Goal: Task Accomplishment & Management: Use online tool/utility

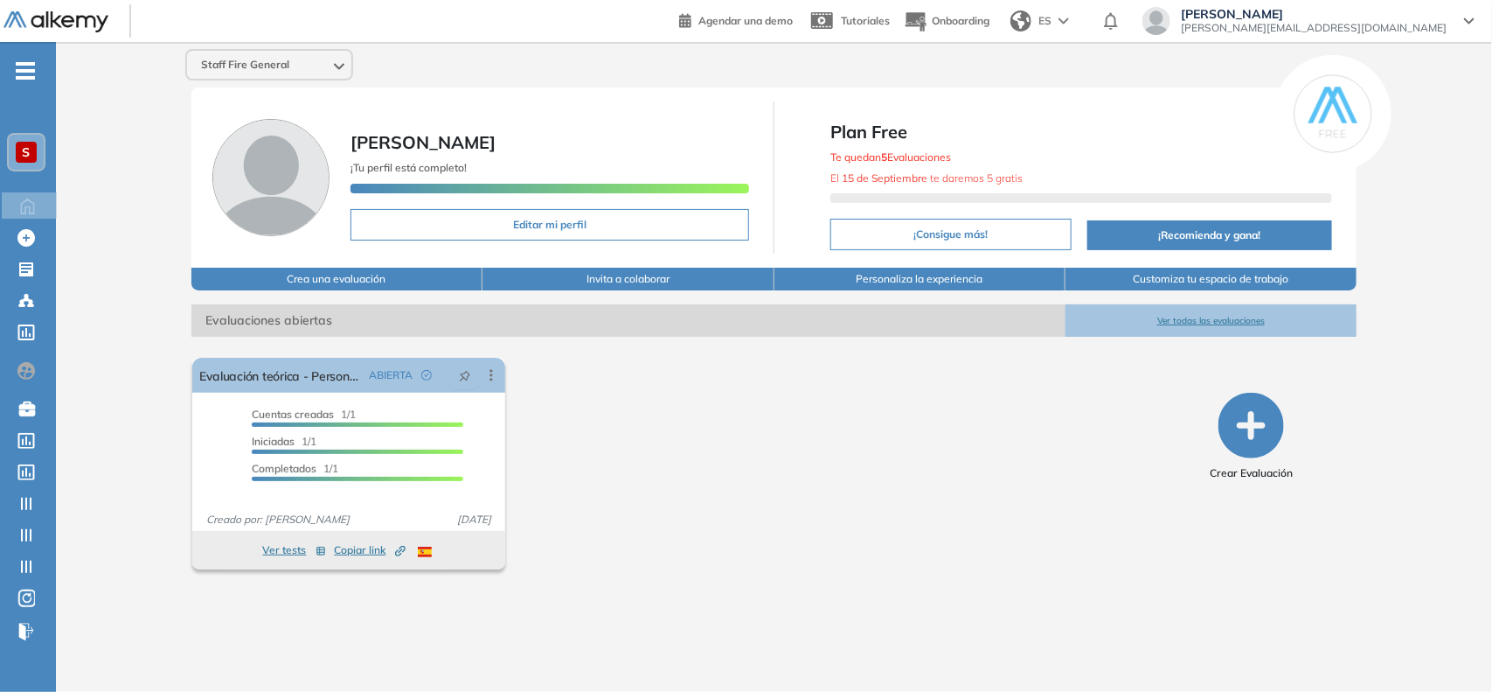
click at [31, 146] on div "S" at bounding box center [26, 152] width 21 height 21
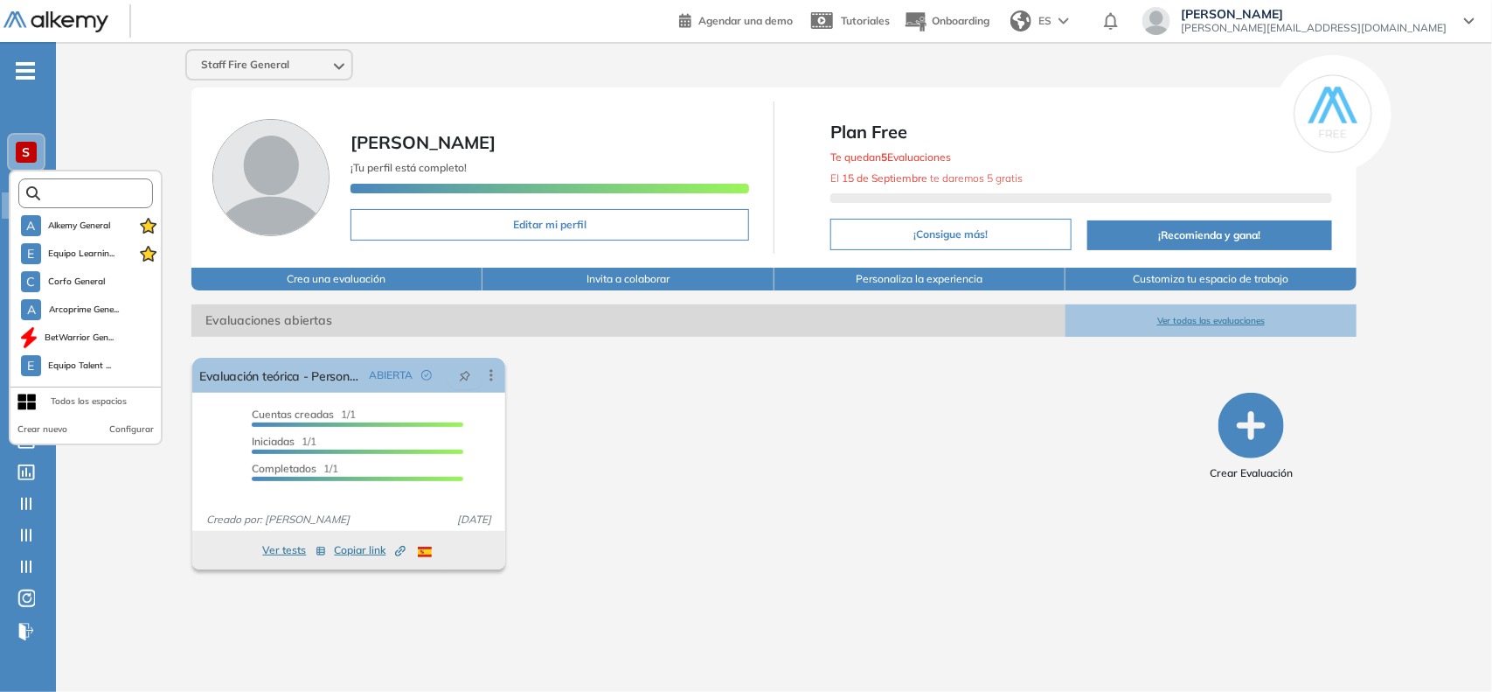
click at [59, 191] on input "text" at bounding box center [90, 193] width 101 height 13
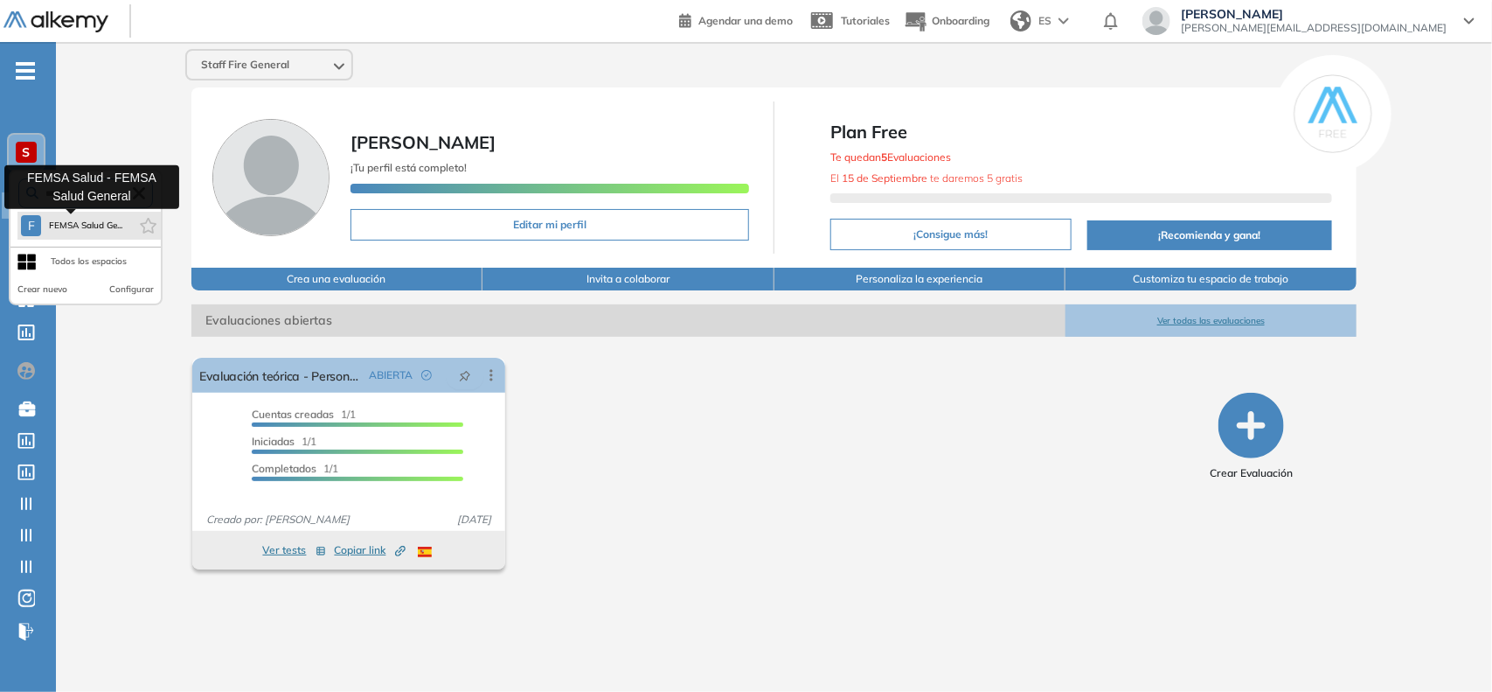
type input "*****"
click at [80, 226] on span "FEMSA Salud Ge..." at bounding box center [85, 226] width 74 height 14
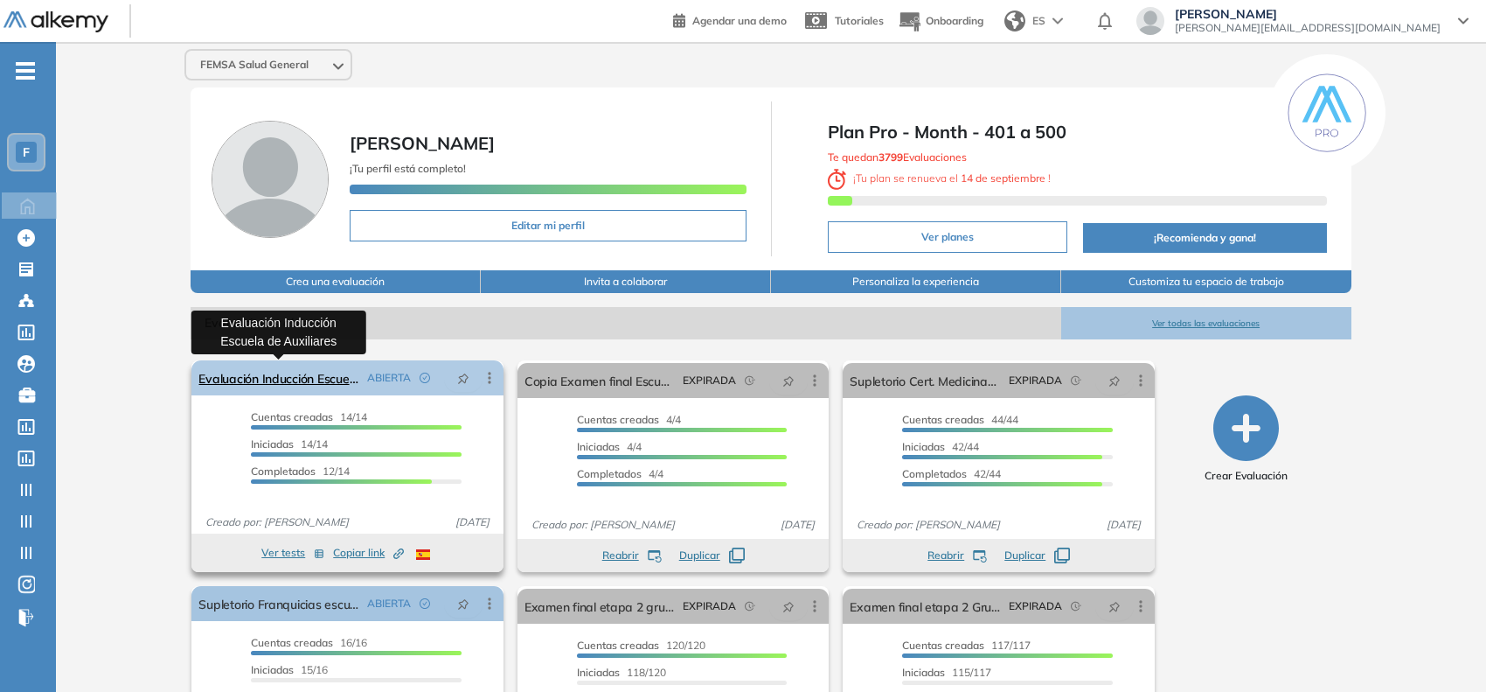
click at [315, 389] on link "Evaluación Inducción Escuela de Auxiliares" at bounding box center [279, 377] width 162 height 35
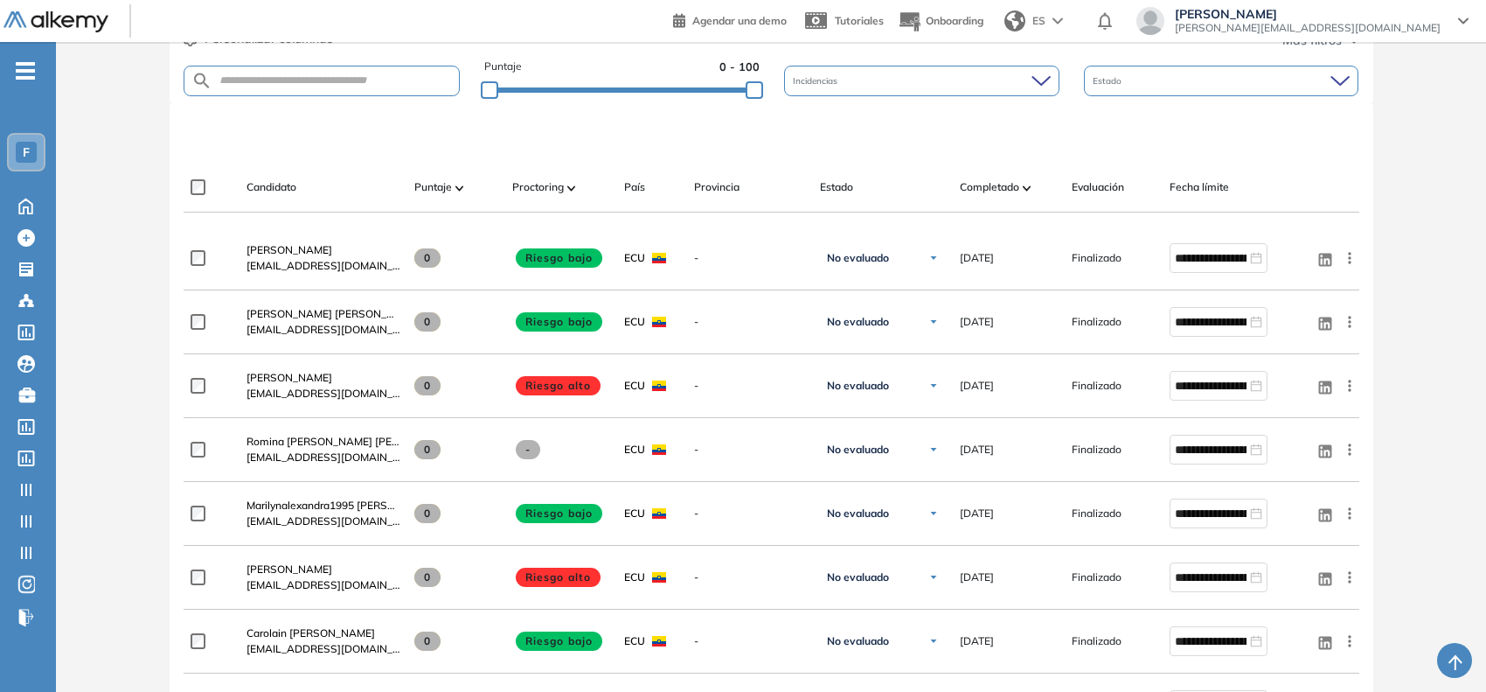
scroll to position [461, 0]
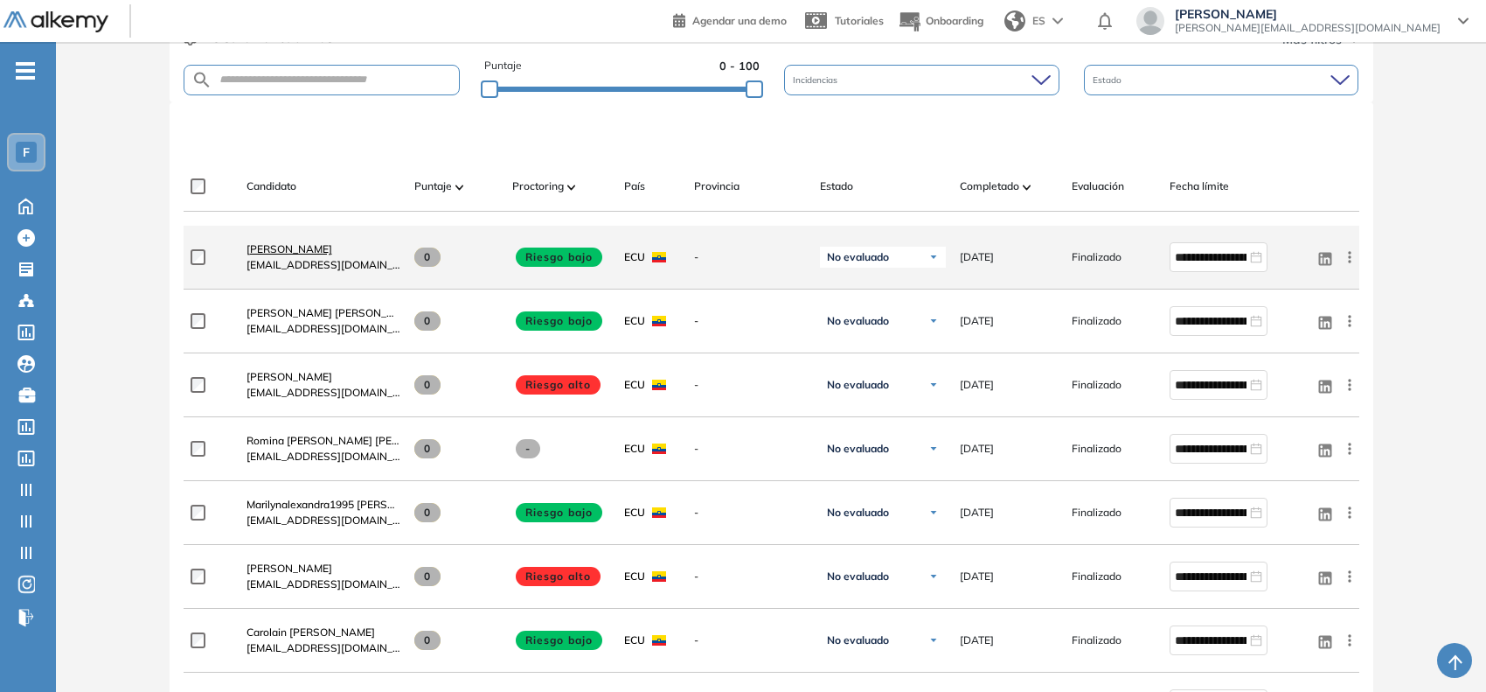
click at [332, 243] on span "[PERSON_NAME]" at bounding box center [290, 248] width 86 height 13
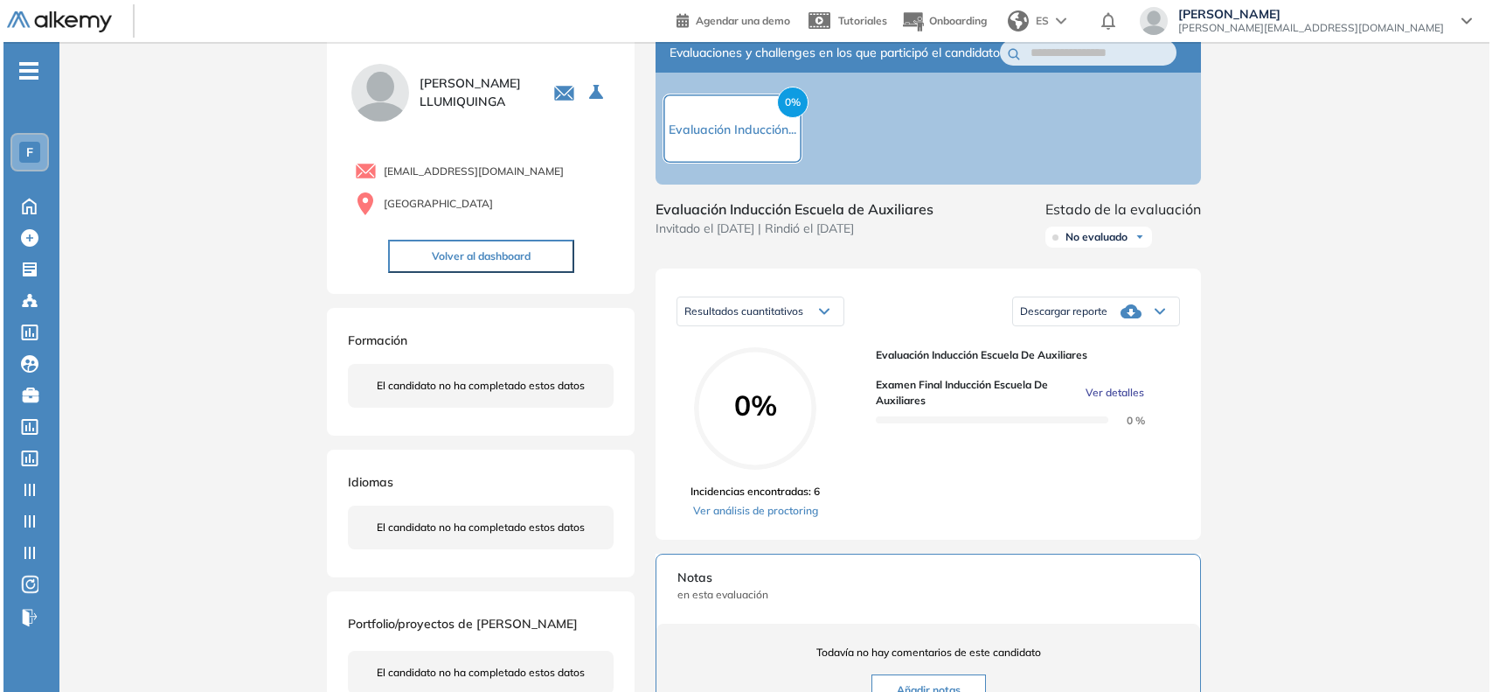
scroll to position [45, 0]
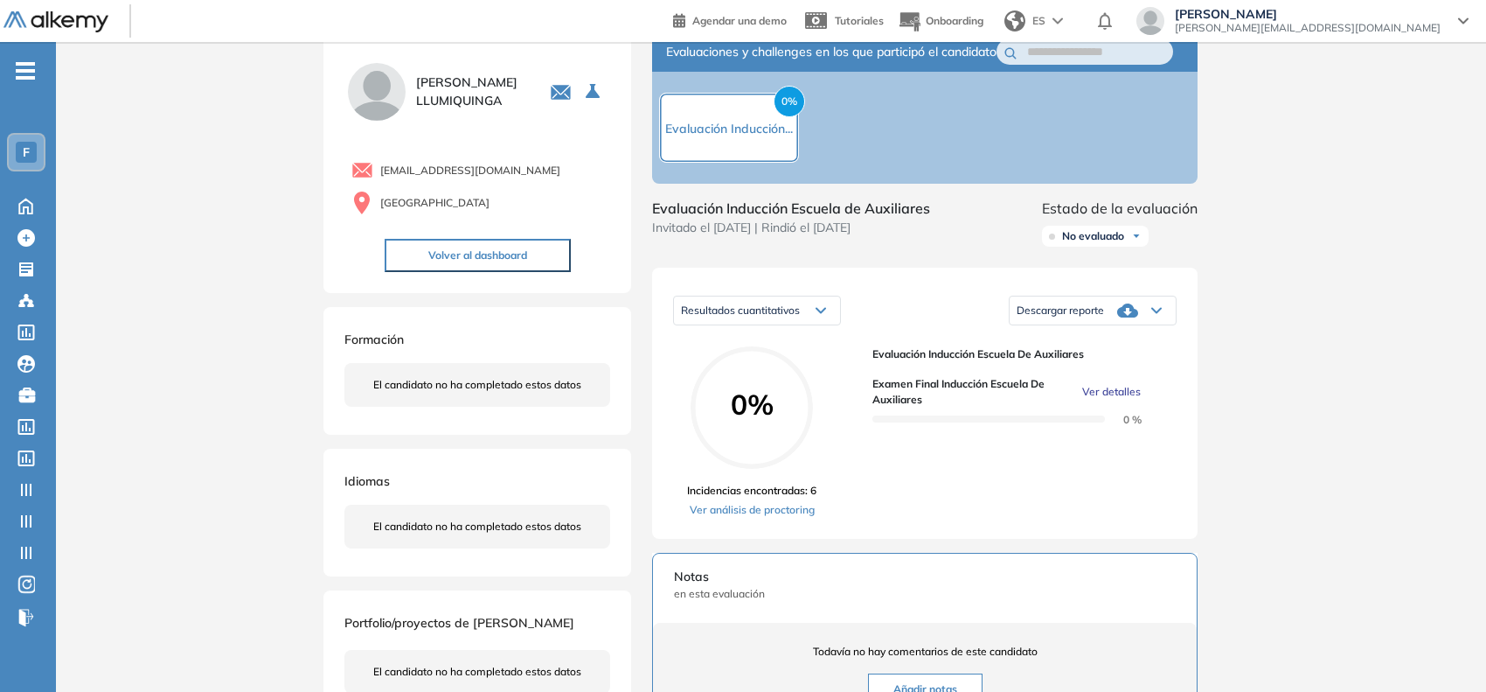
click at [1104, 400] on span "Ver detalles" at bounding box center [1111, 392] width 59 height 16
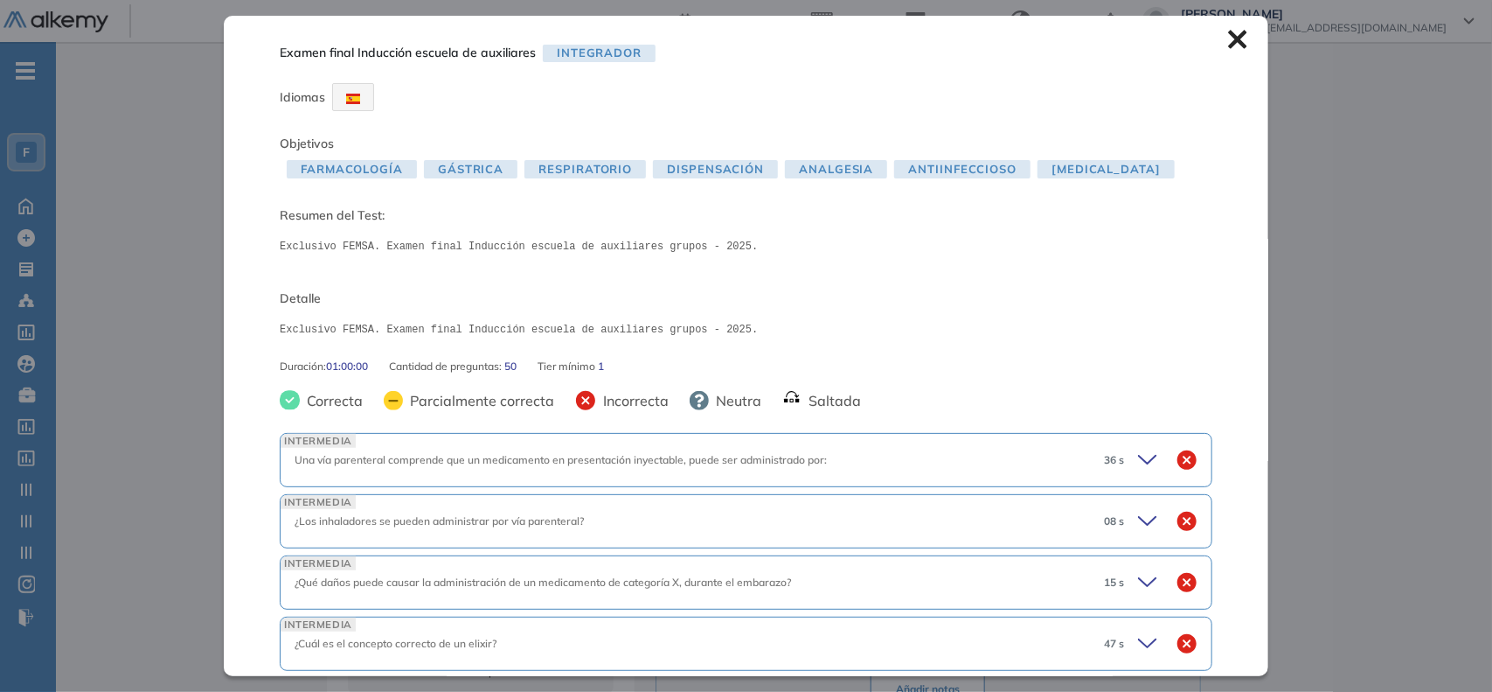
scroll to position [74, 0]
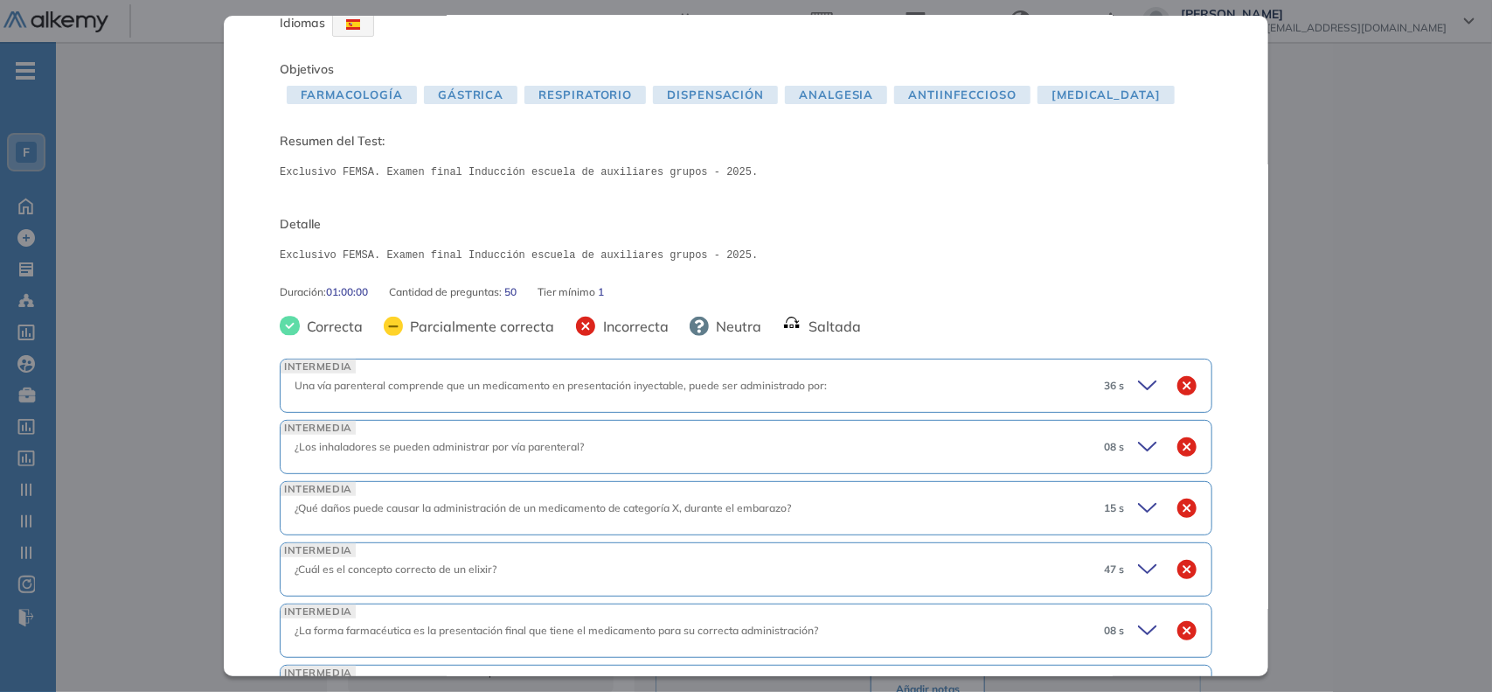
click at [1139, 383] on icon at bounding box center [1150, 385] width 24 height 24
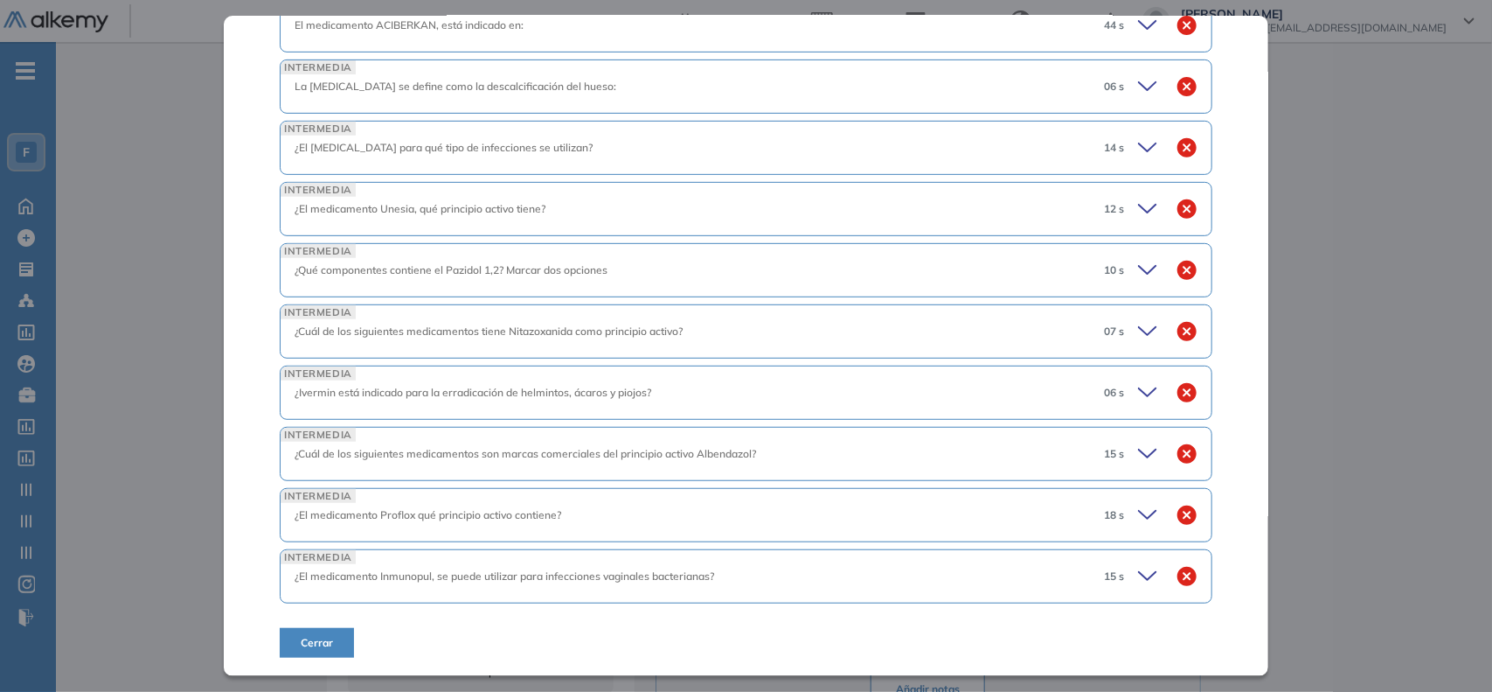
scroll to position [3296, 0]
click at [1138, 398] on icon at bounding box center [1150, 392] width 24 height 24
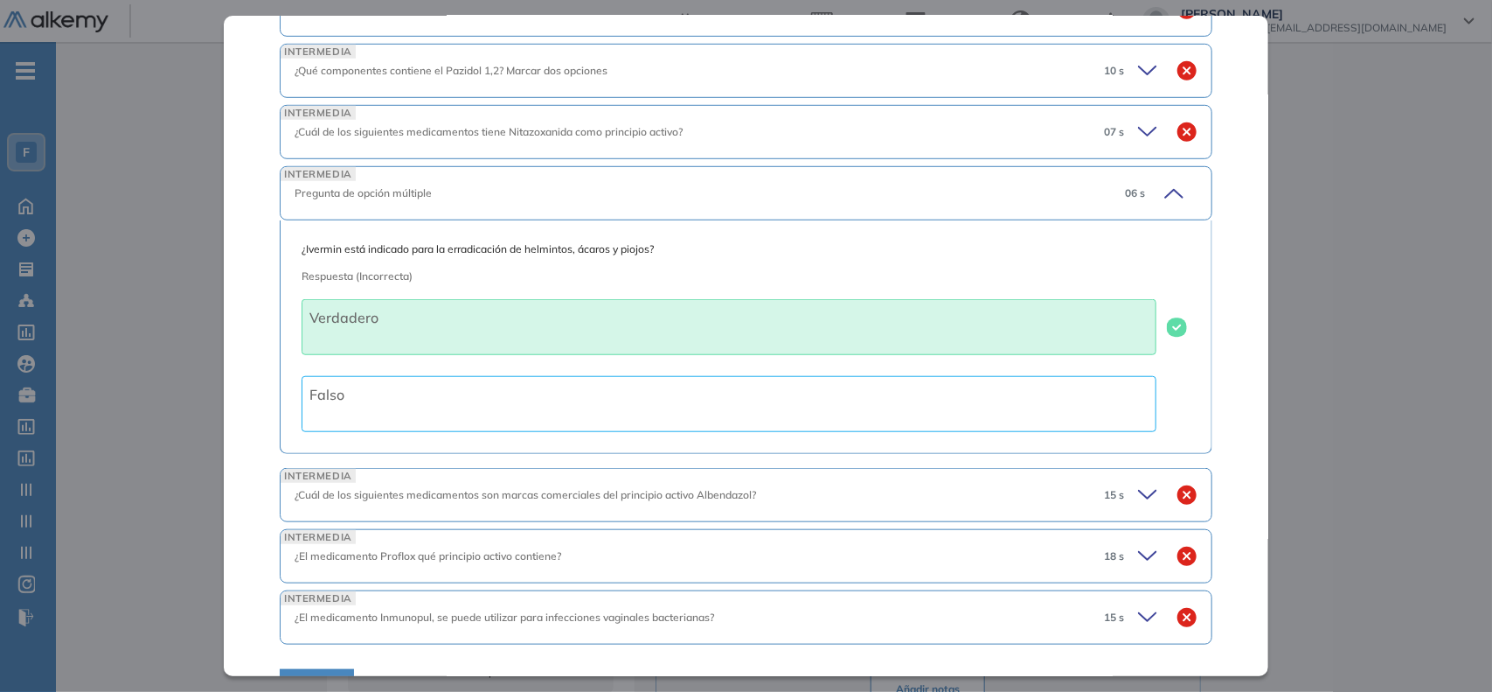
scroll to position [3477, 0]
click at [1138, 504] on icon at bounding box center [1150, 494] width 24 height 24
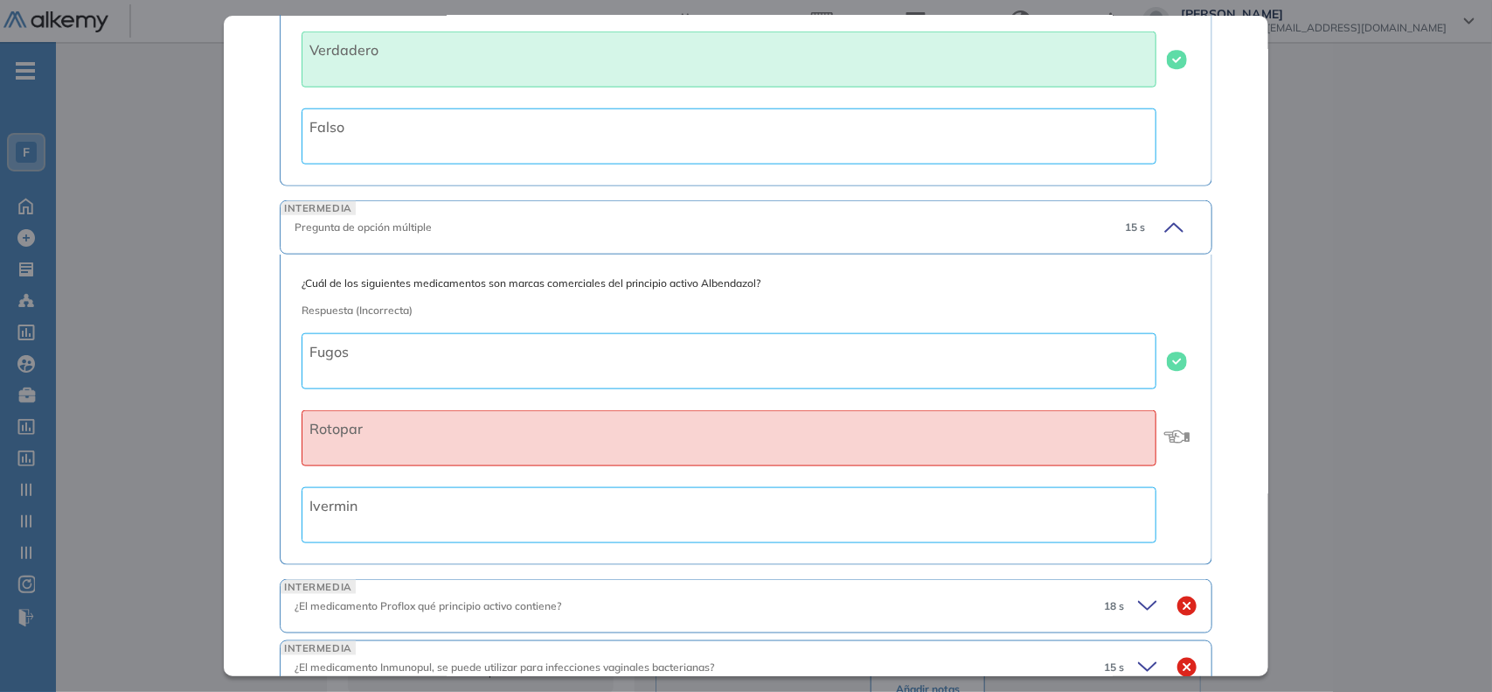
scroll to position [3854, 0]
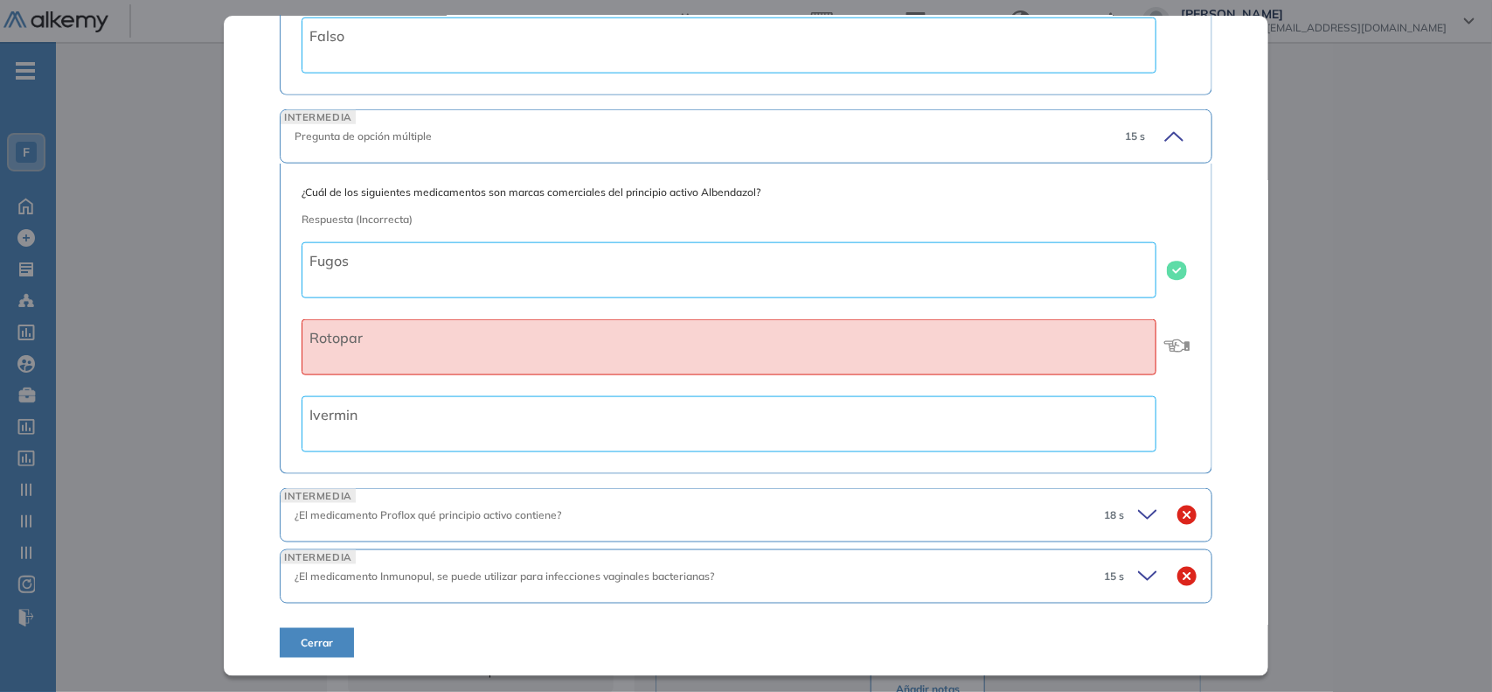
click at [1138, 504] on icon at bounding box center [1150, 515] width 24 height 24
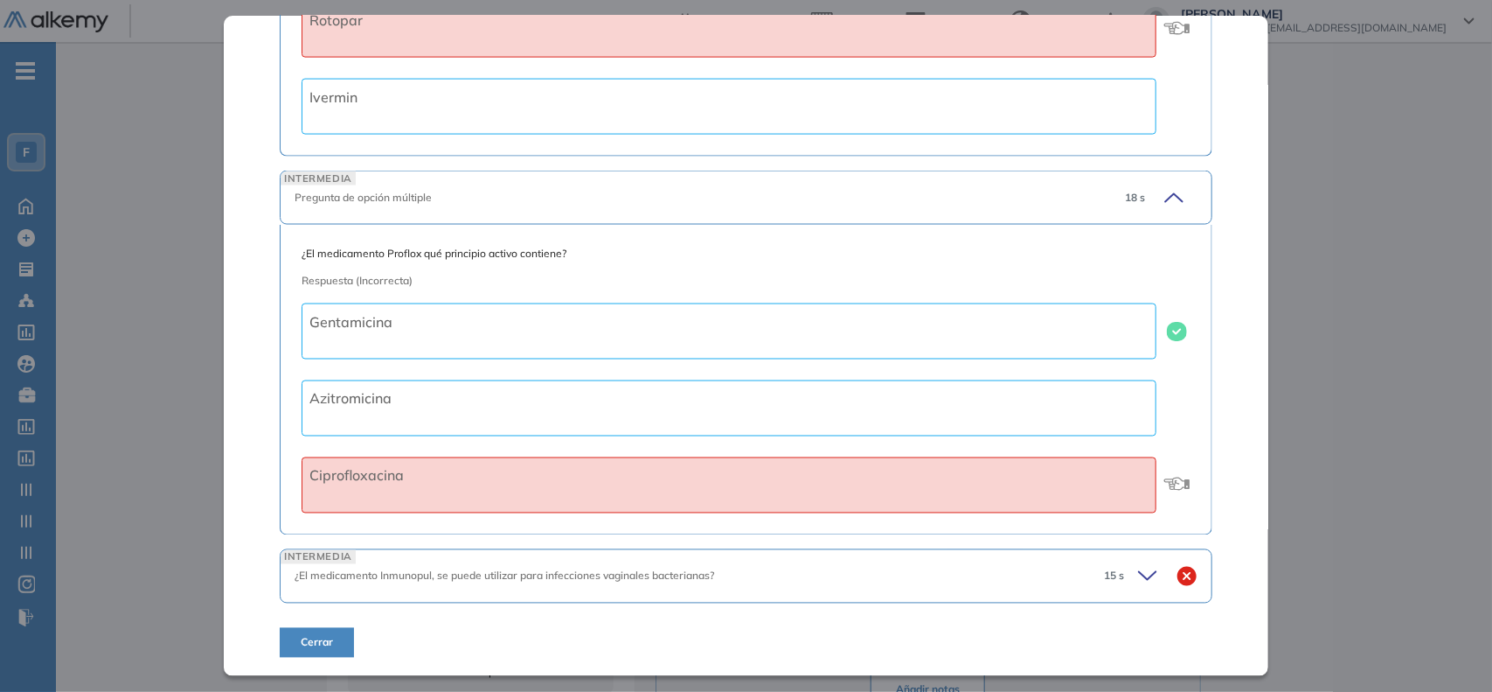
scroll to position [4167, 0]
click at [1124, 588] on div "15 s" at bounding box center [1144, 576] width 108 height 24
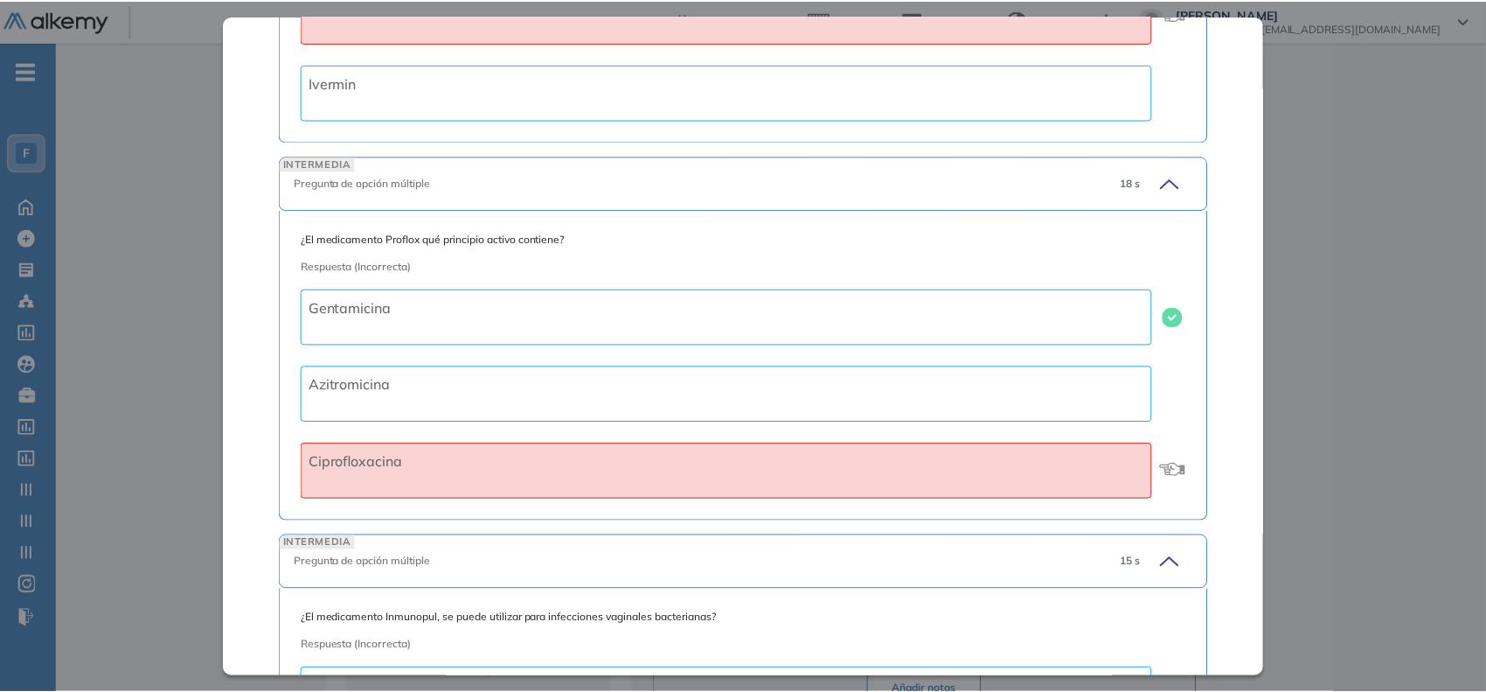
scroll to position [4412, 0]
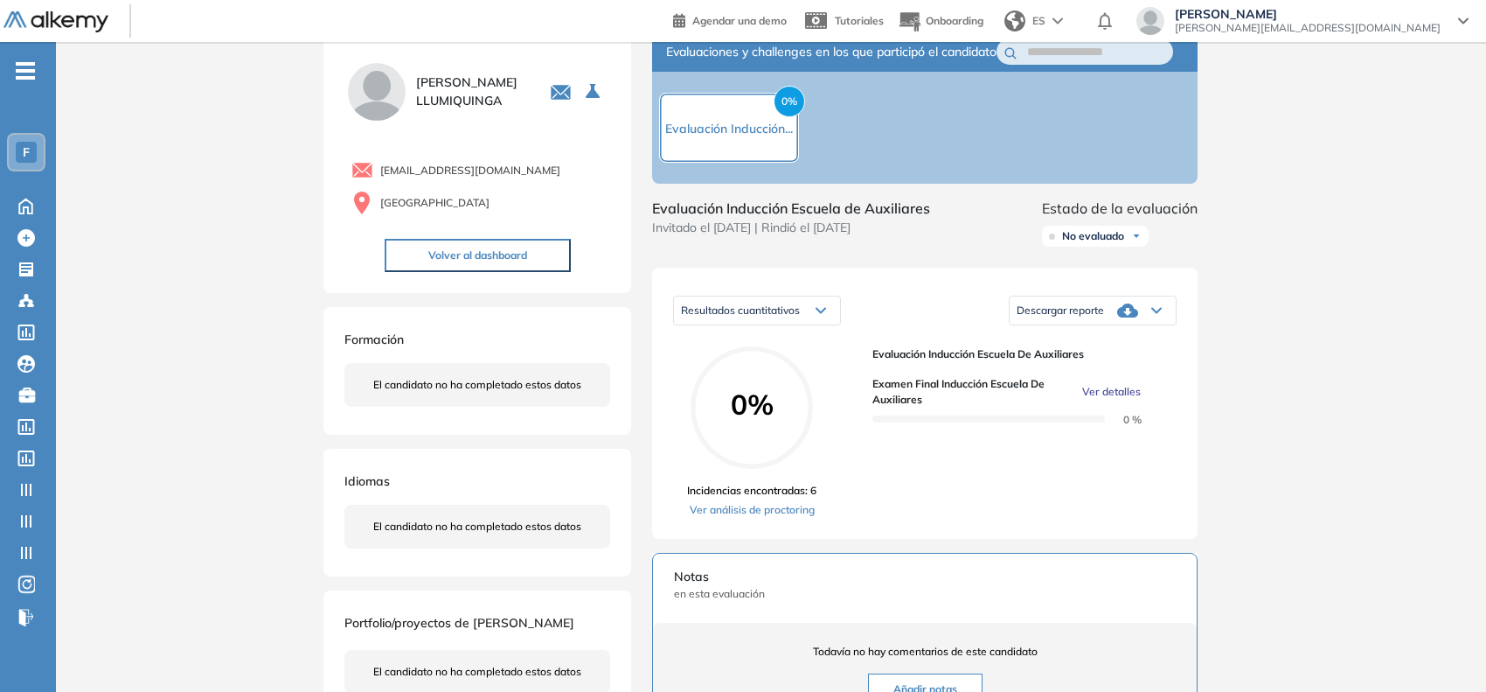
click at [1303, 427] on div "Inicio Alkymetrics Evaluaciones Dashboard Candidato Examen final Inducción escu…" at bounding box center [771, 514] width 1430 height 1035
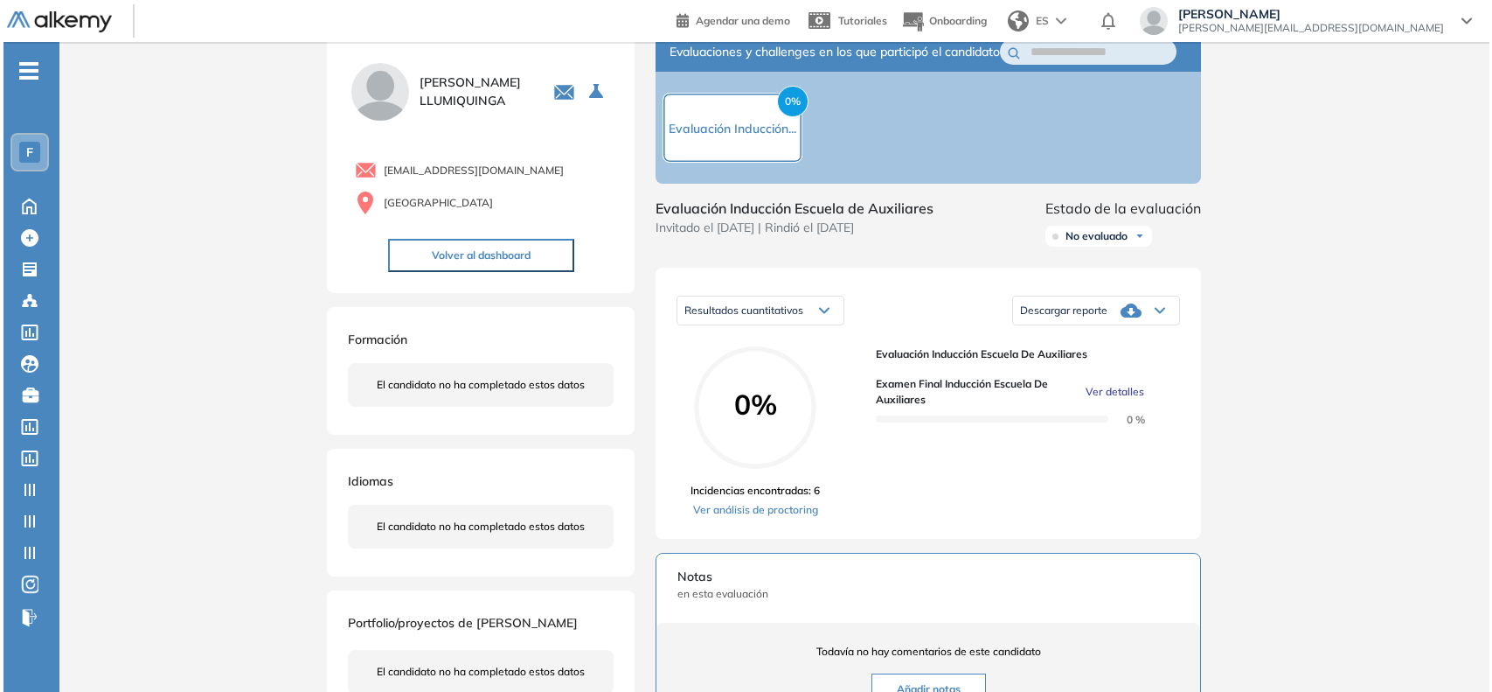
scroll to position [0, 0]
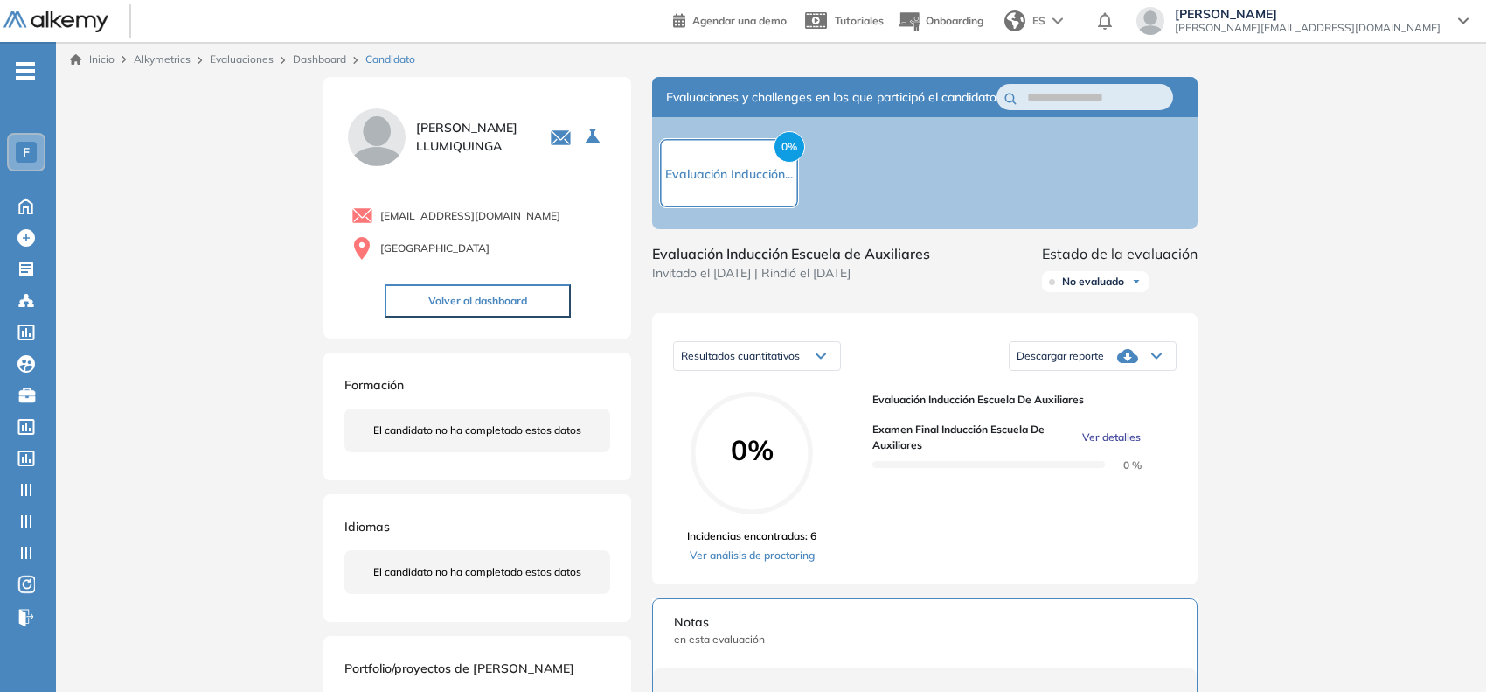
click at [325, 62] on link "Dashboard" at bounding box center [319, 58] width 53 height 13
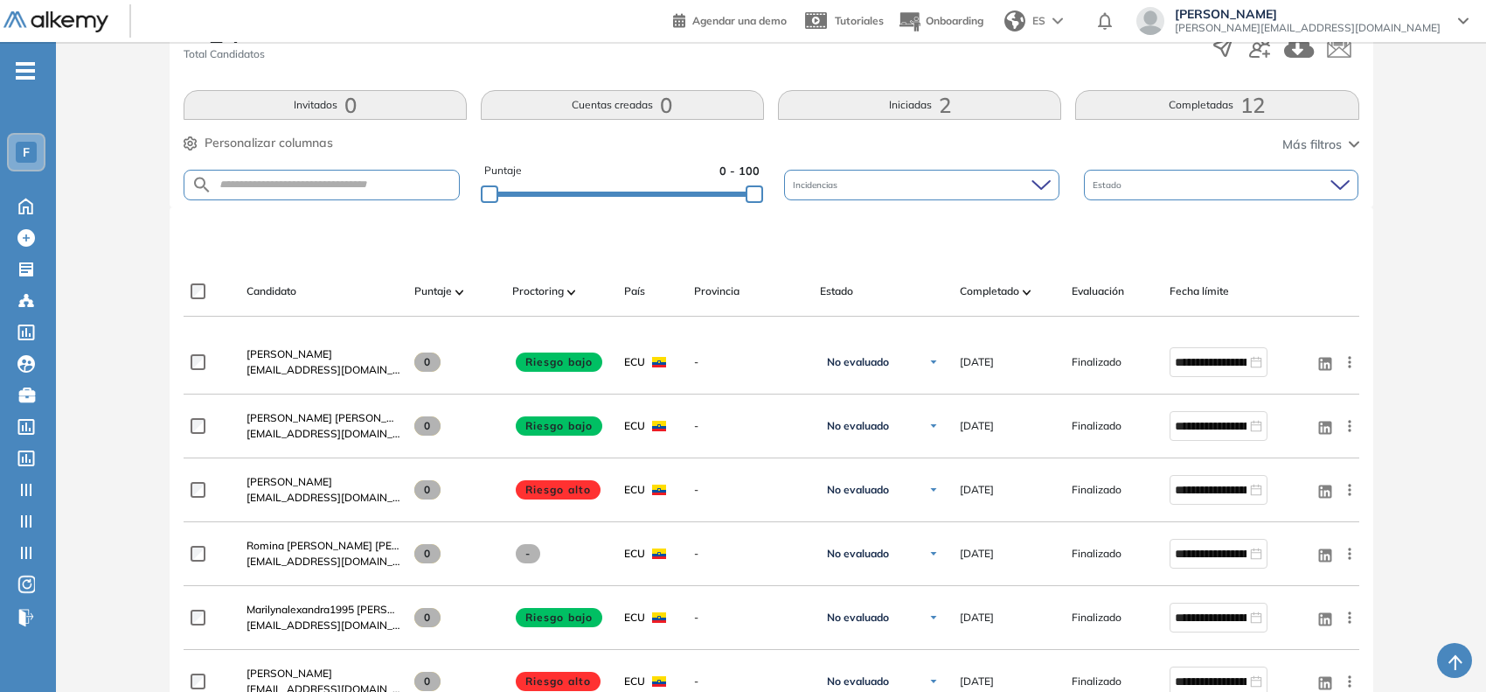
scroll to position [357, 0]
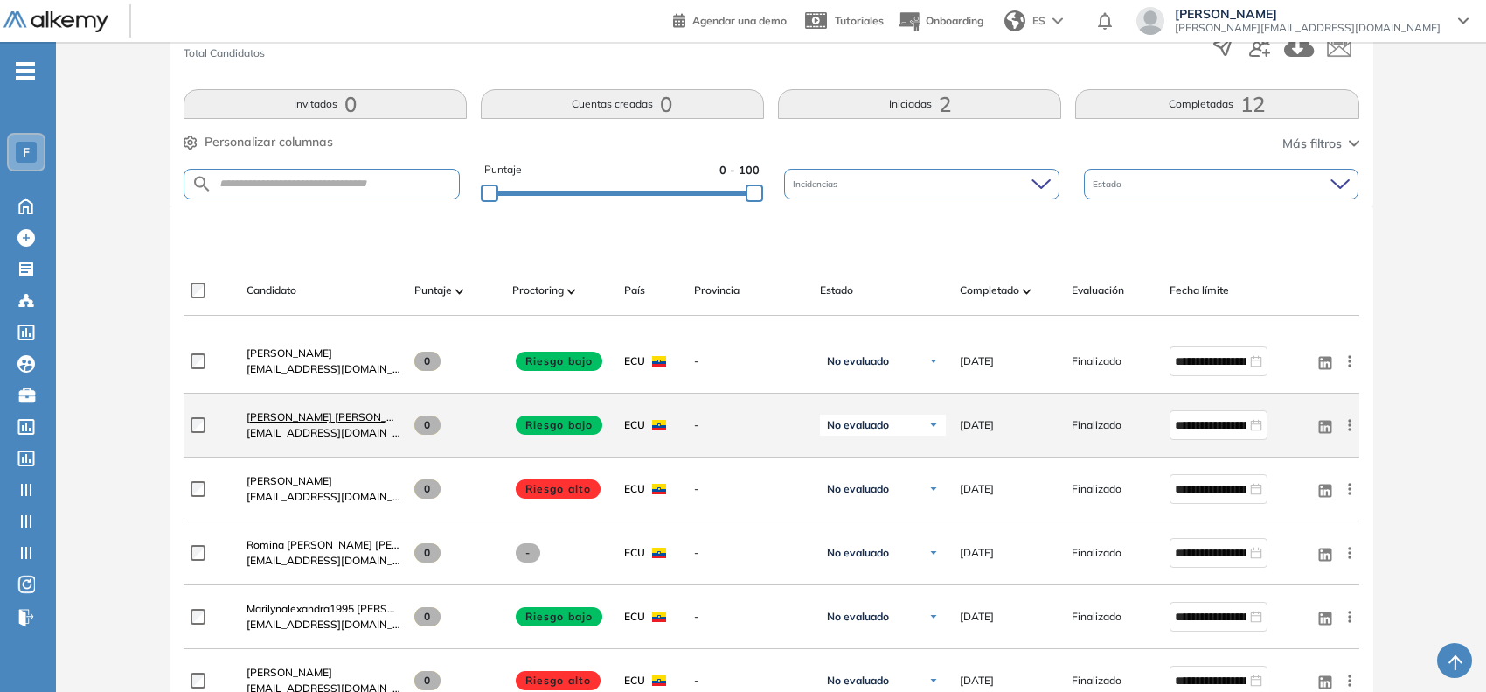
click at [294, 416] on span "[PERSON_NAME] [PERSON_NAME]" at bounding box center [334, 416] width 174 height 13
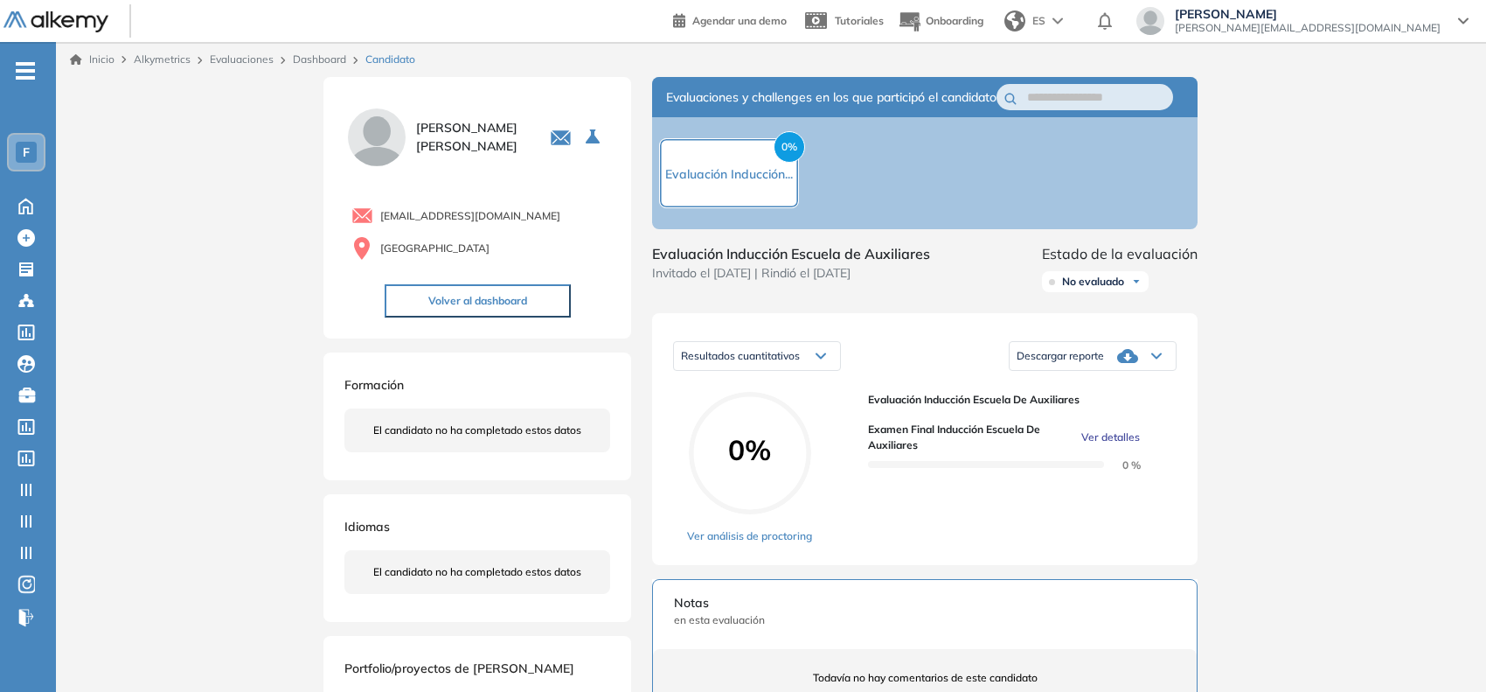
click at [1093, 445] on span "Ver detalles" at bounding box center [1110, 437] width 59 height 16
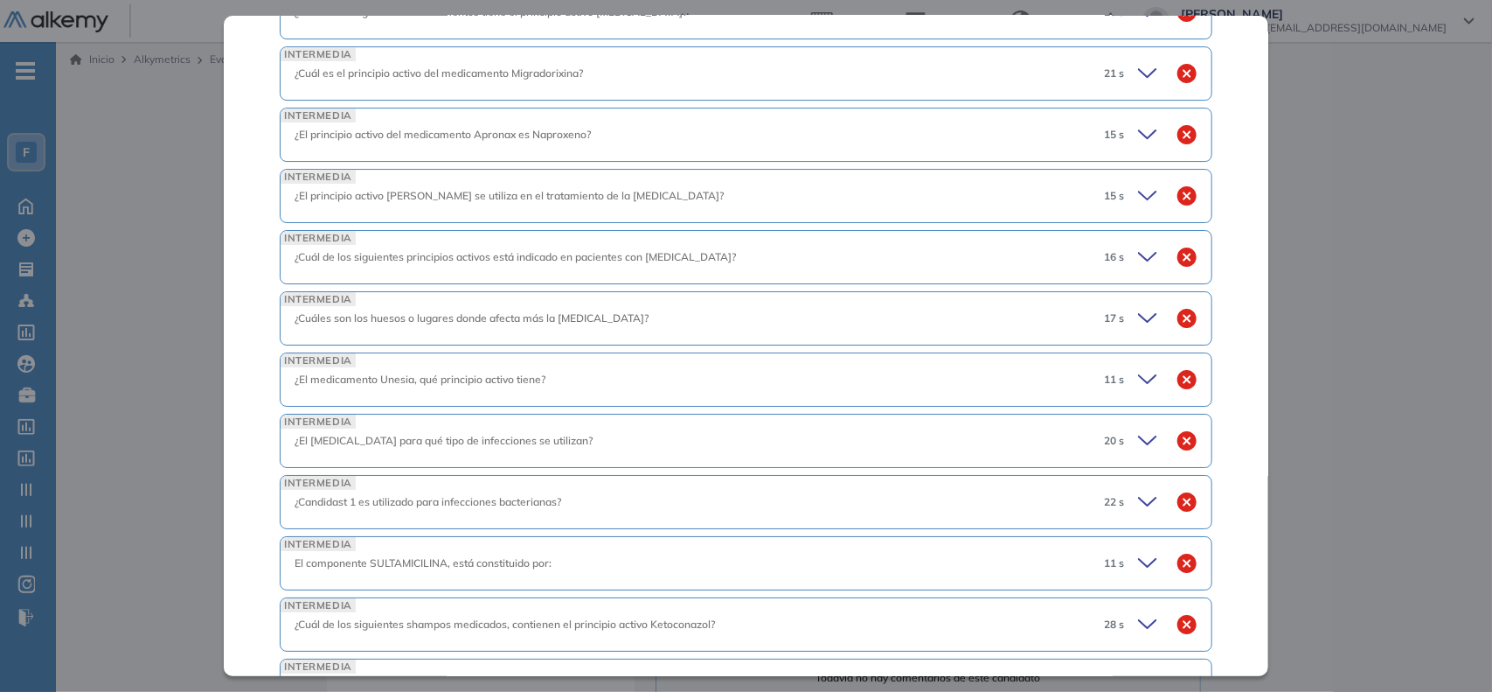
scroll to position [2901, 0]
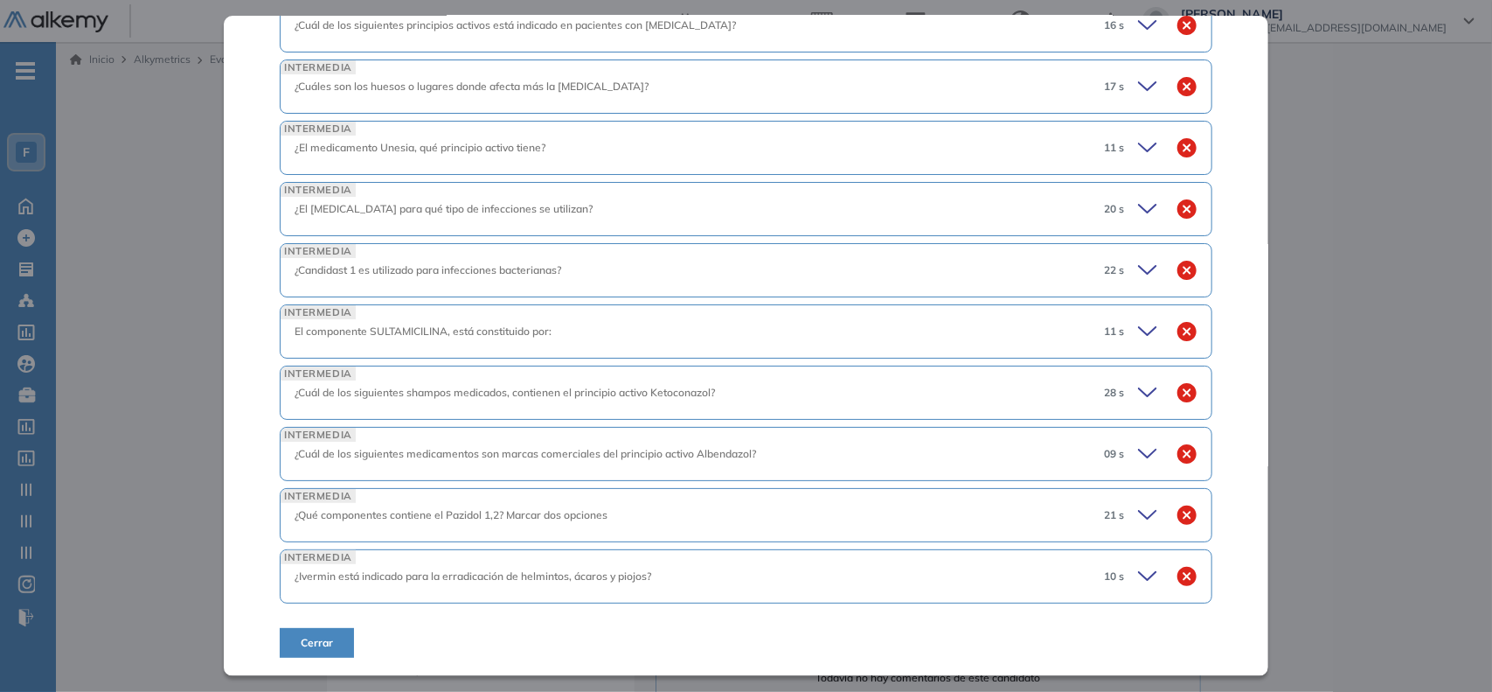
click at [1138, 390] on icon at bounding box center [1150, 392] width 24 height 24
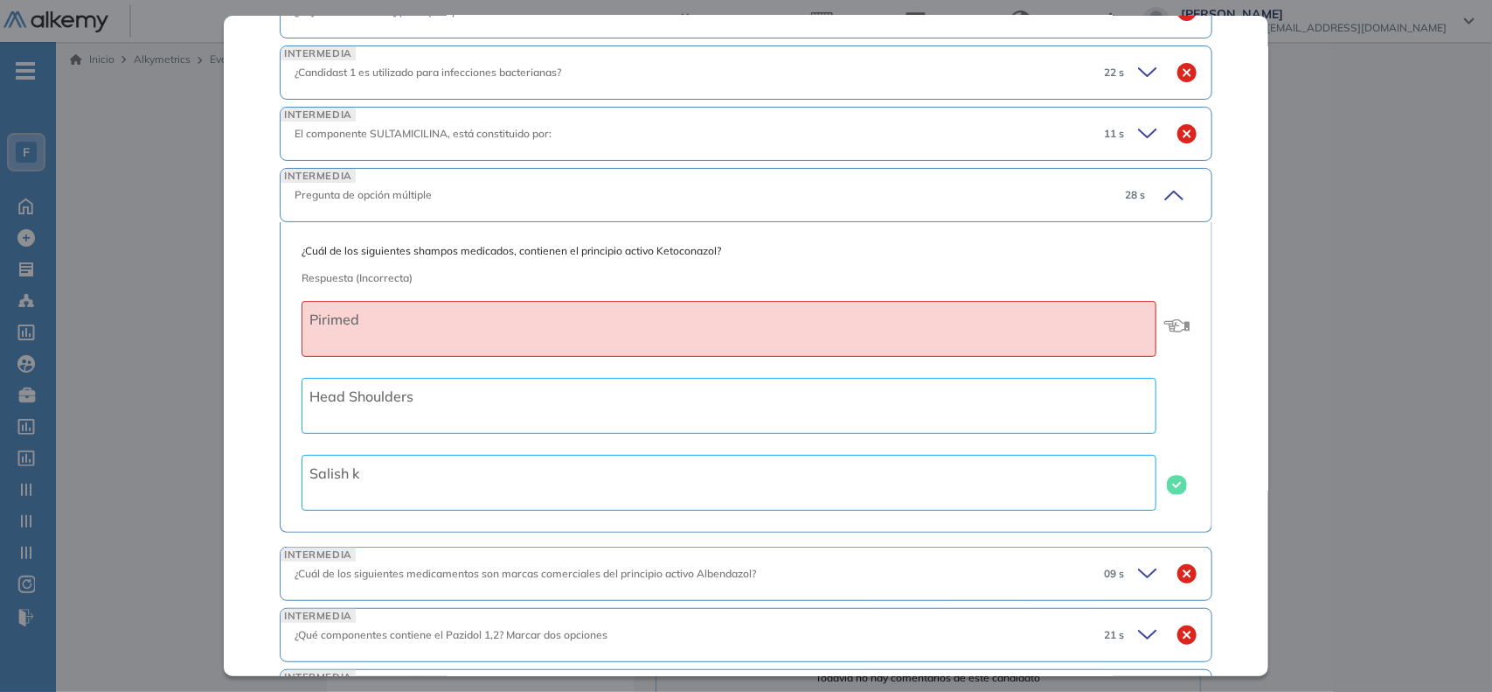
scroll to position [3078, 0]
click at [1122, 148] on div "11 s" at bounding box center [1144, 135] width 108 height 24
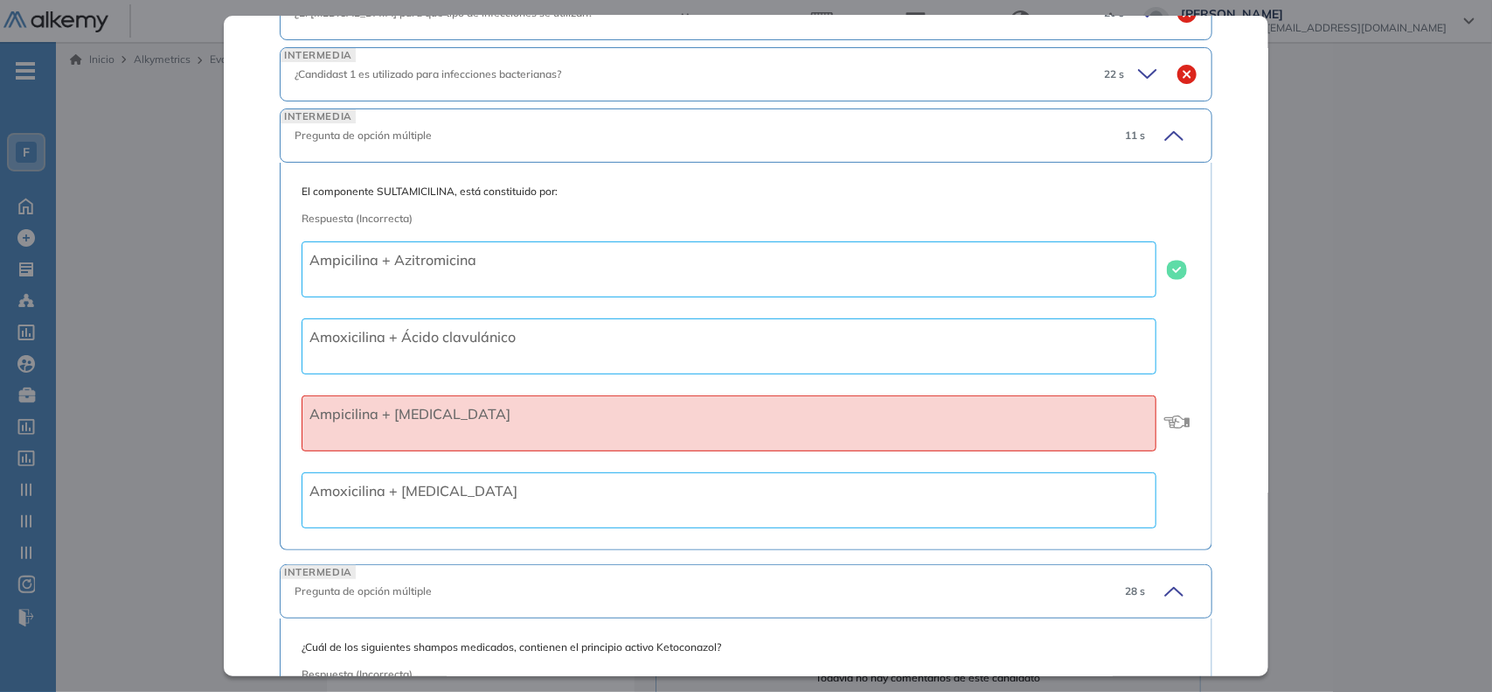
scroll to position [3000, 0]
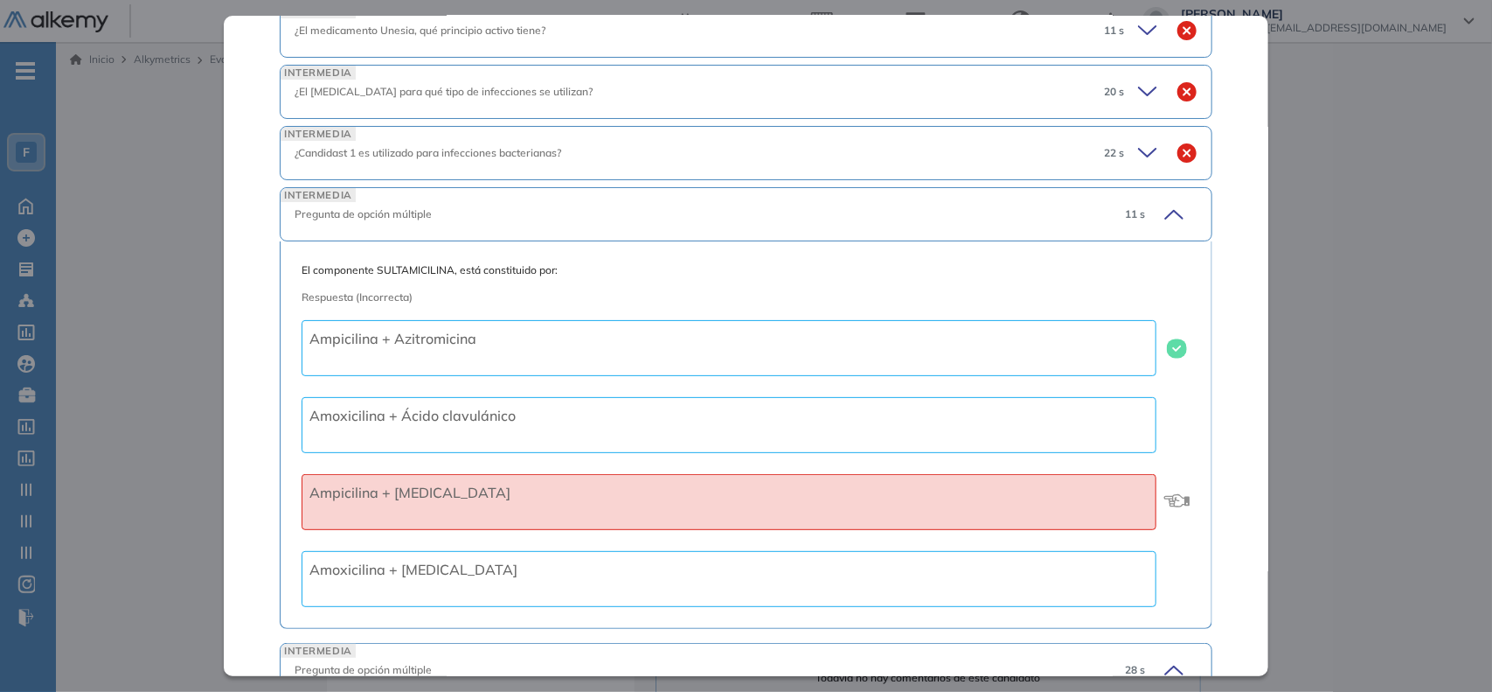
click at [1138, 104] on icon at bounding box center [1150, 92] width 24 height 24
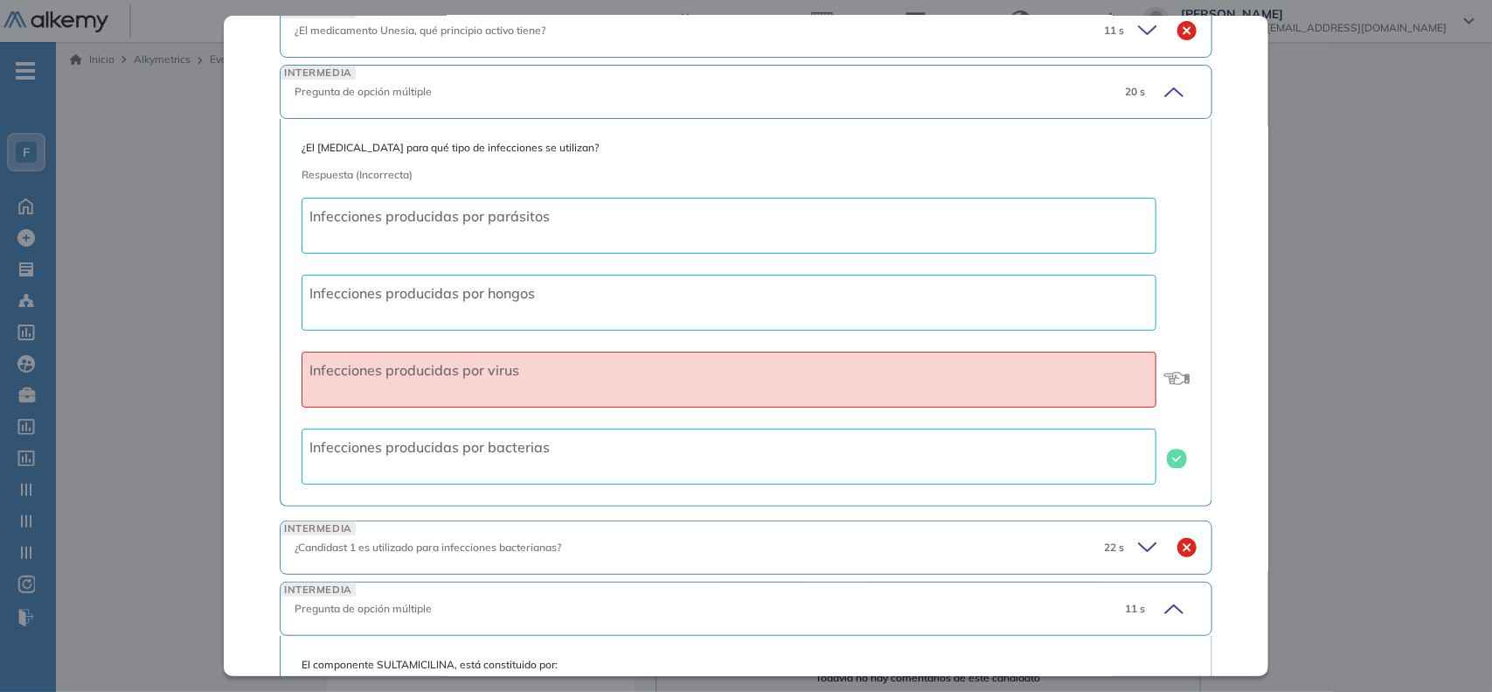
scroll to position [2866, 0]
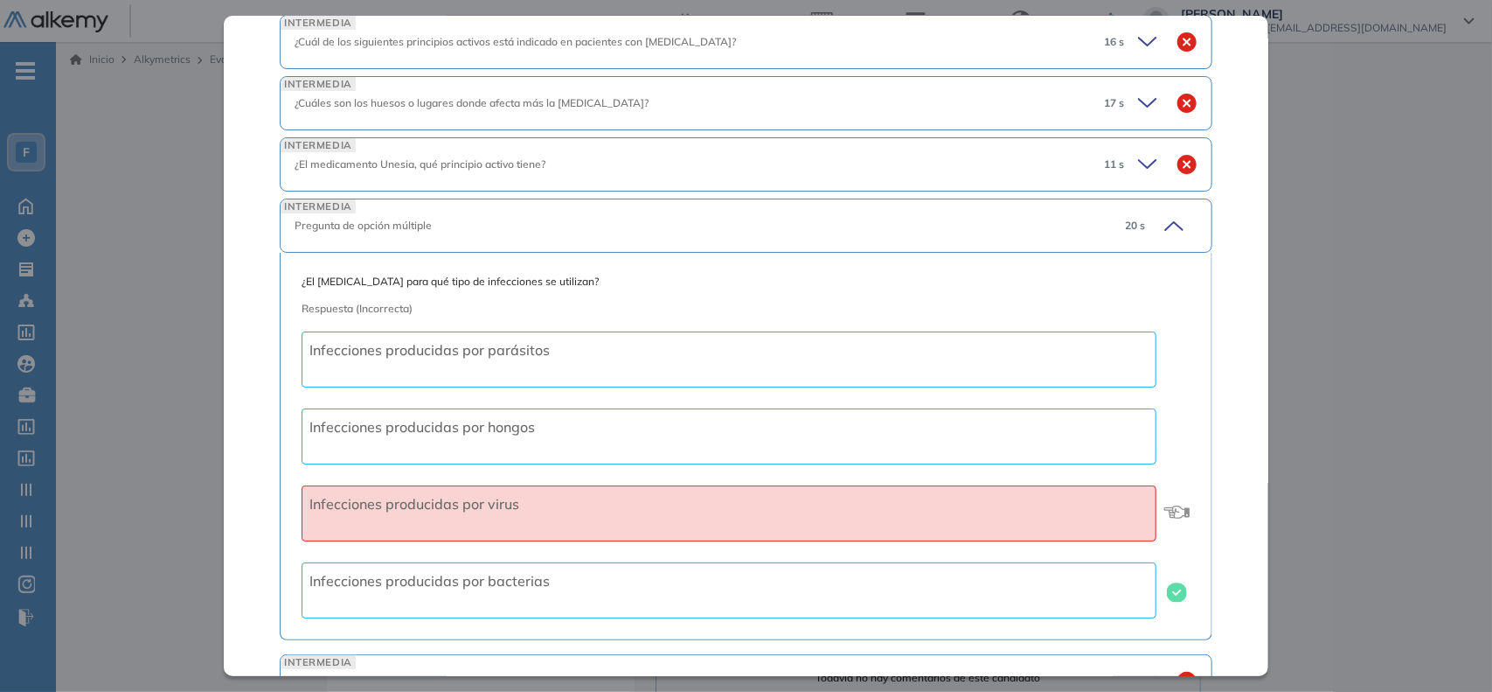
click at [1138, 115] on icon at bounding box center [1150, 103] width 24 height 24
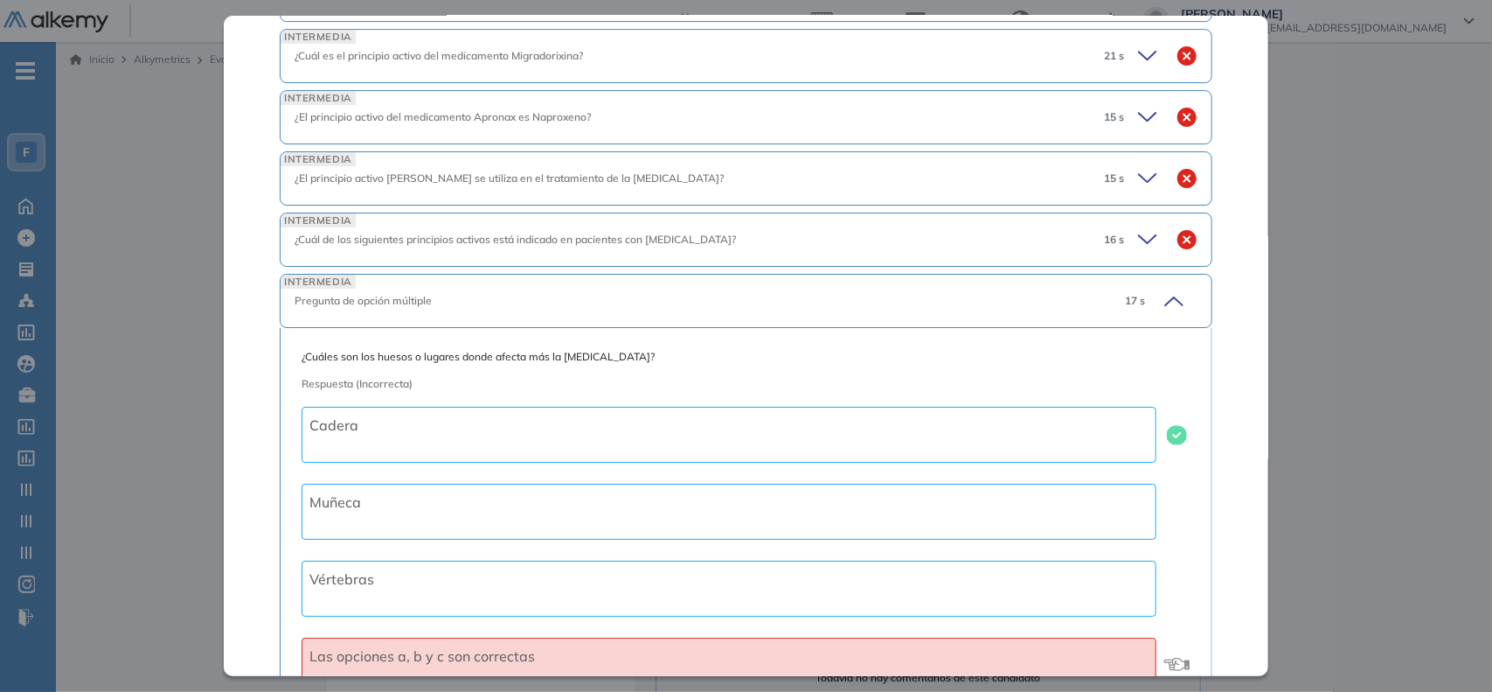
scroll to position [2667, 0]
click at [1138, 190] on icon at bounding box center [1150, 180] width 24 height 24
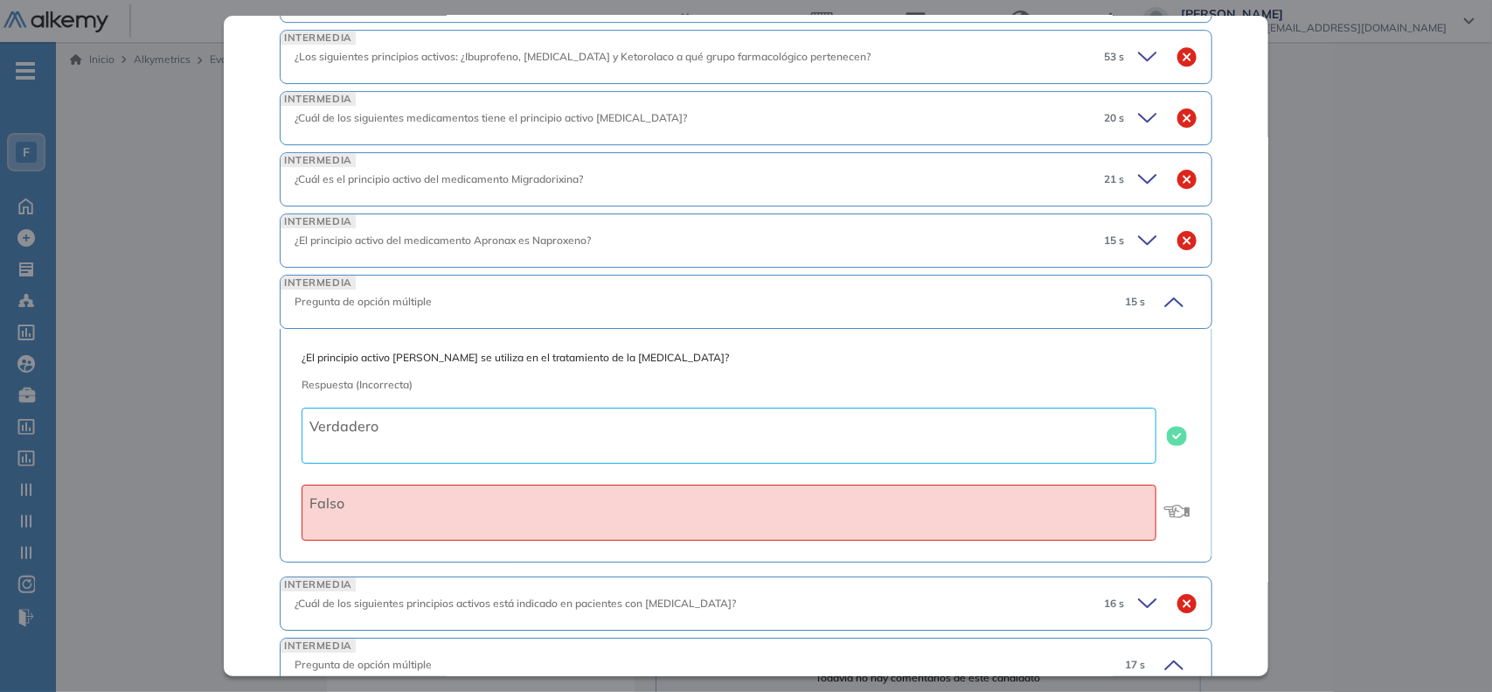
scroll to position [2544, 0]
click at [1141, 190] on icon at bounding box center [1150, 180] width 24 height 24
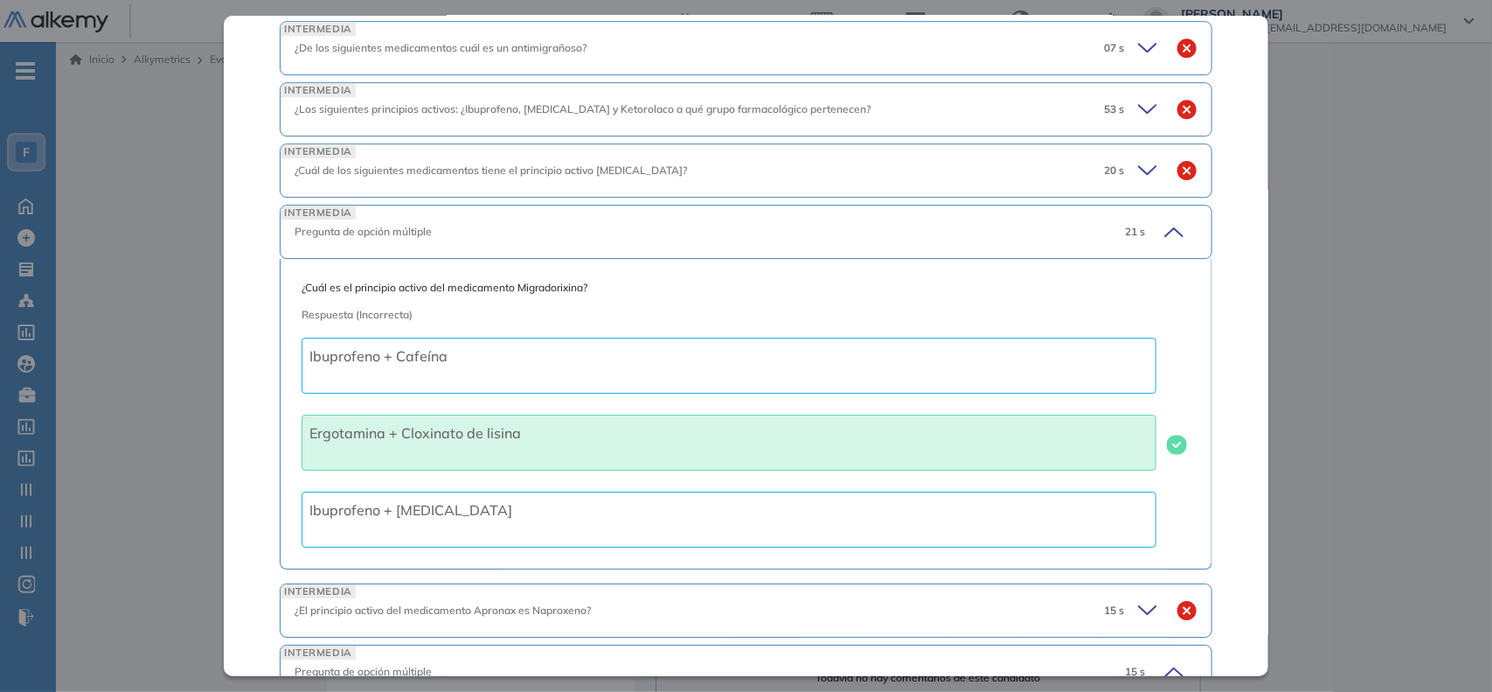
scroll to position [2492, 0]
click at [1138, 177] on icon at bounding box center [1150, 171] width 24 height 24
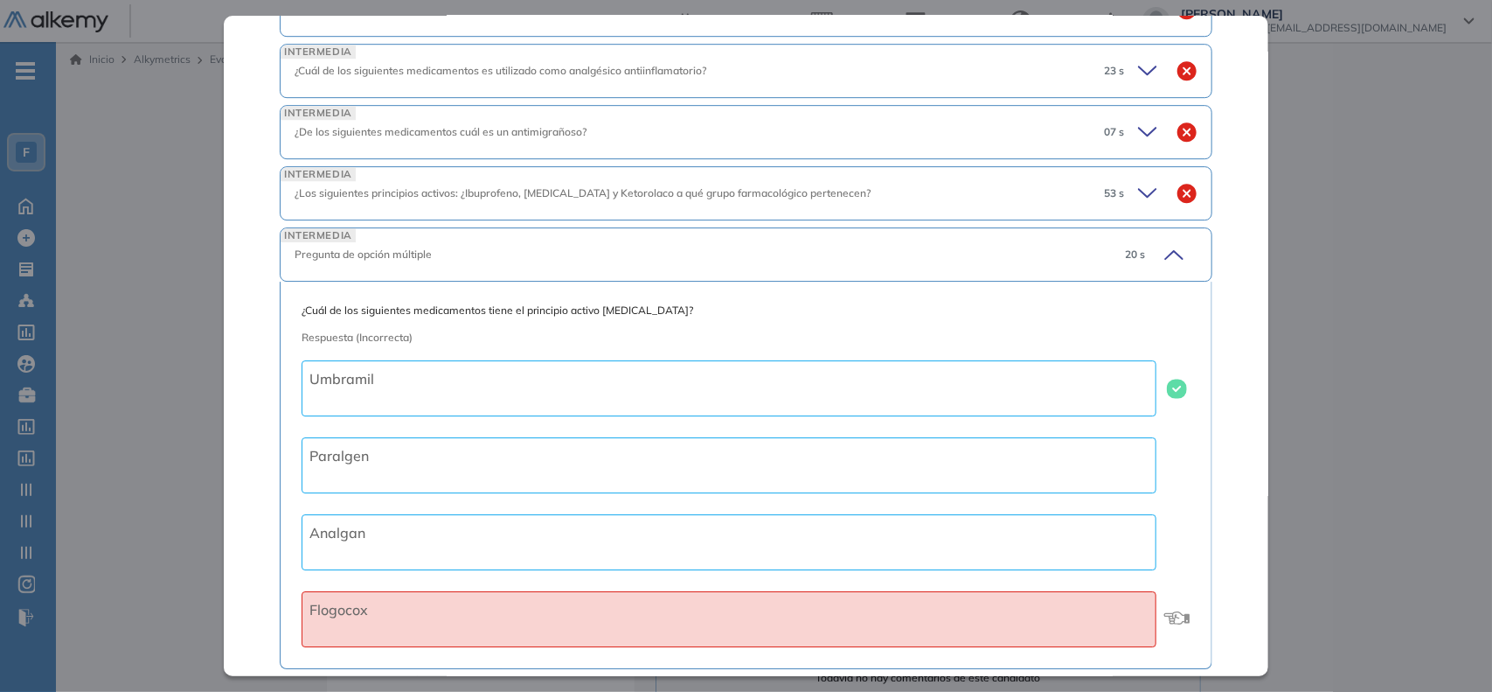
scroll to position [2407, 0]
click at [1141, 138] on icon at bounding box center [1150, 134] width 24 height 24
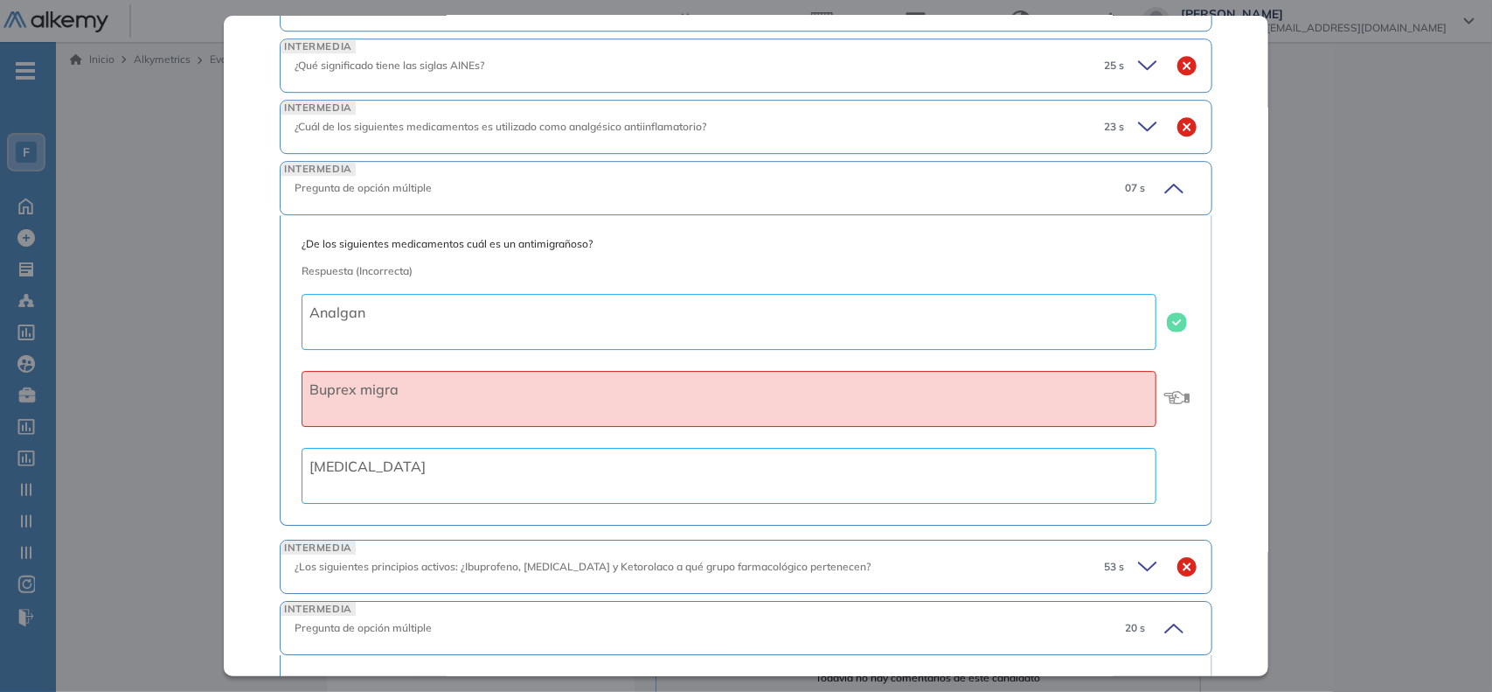
scroll to position [2349, 0]
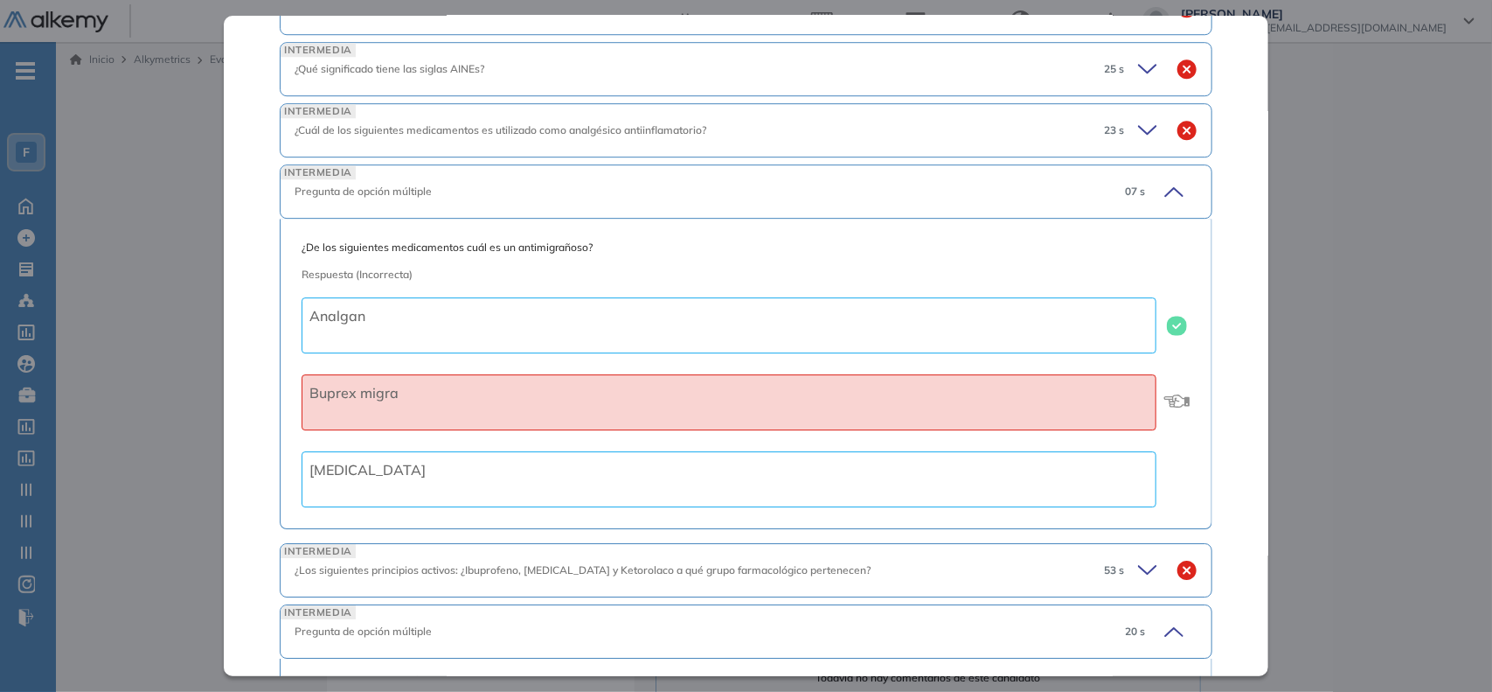
click at [1138, 141] on icon at bounding box center [1150, 130] width 24 height 24
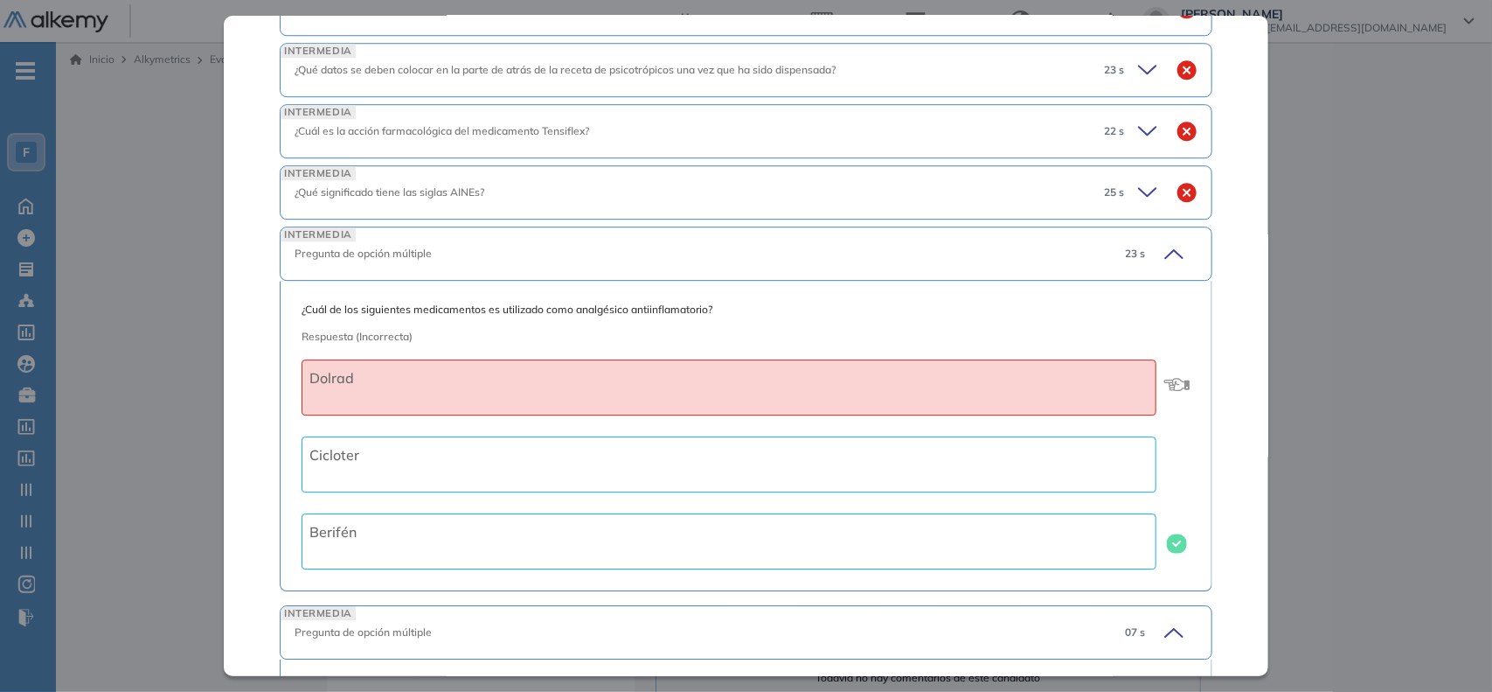
scroll to position [2221, 0]
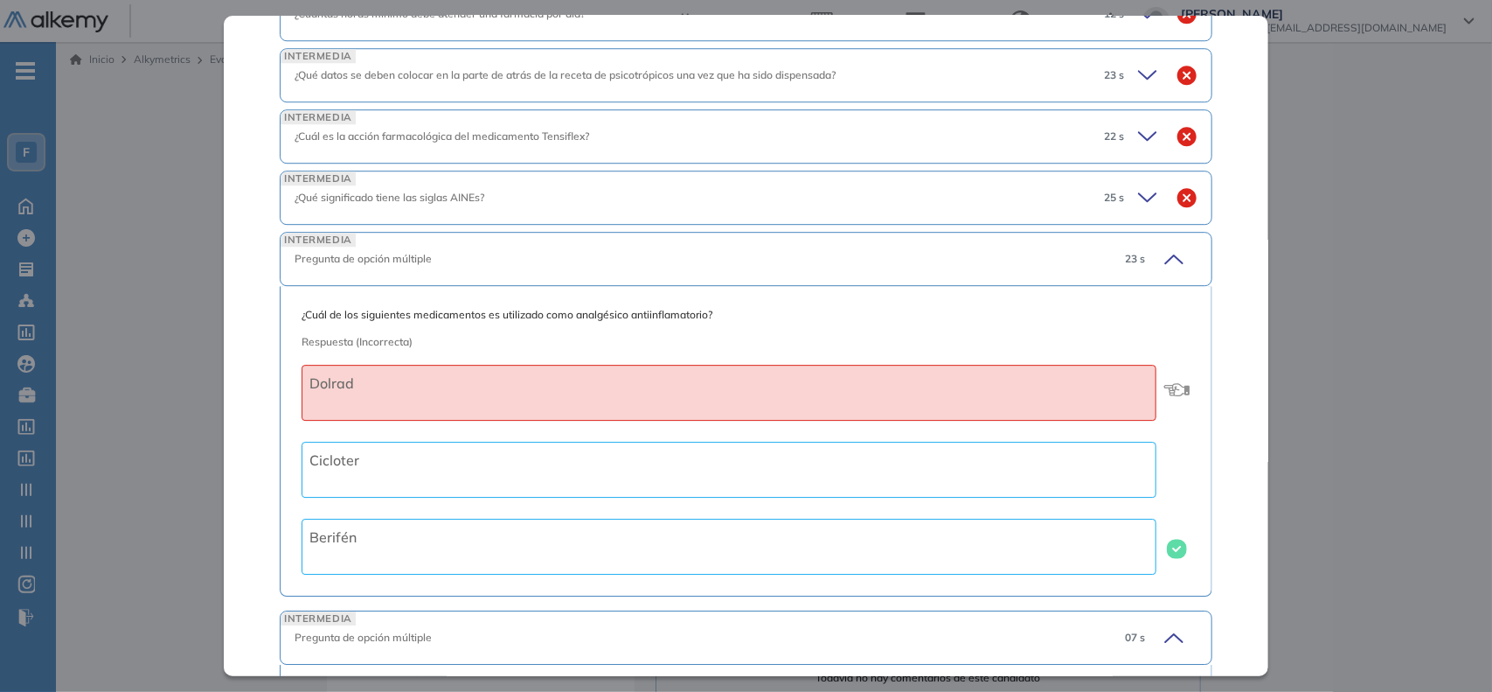
click at [1138, 210] on icon at bounding box center [1150, 197] width 24 height 24
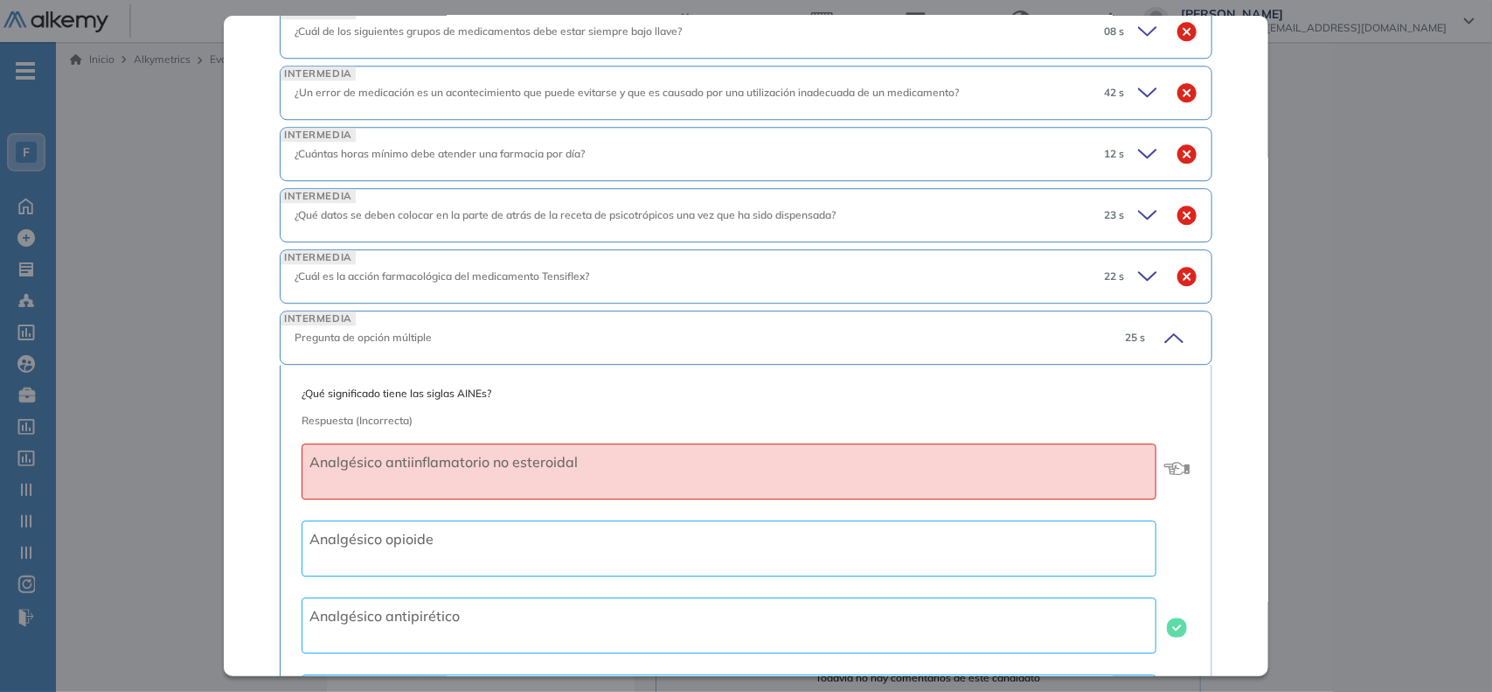
scroll to position [2079, 0]
click at [1138, 282] on icon at bounding box center [1150, 278] width 24 height 24
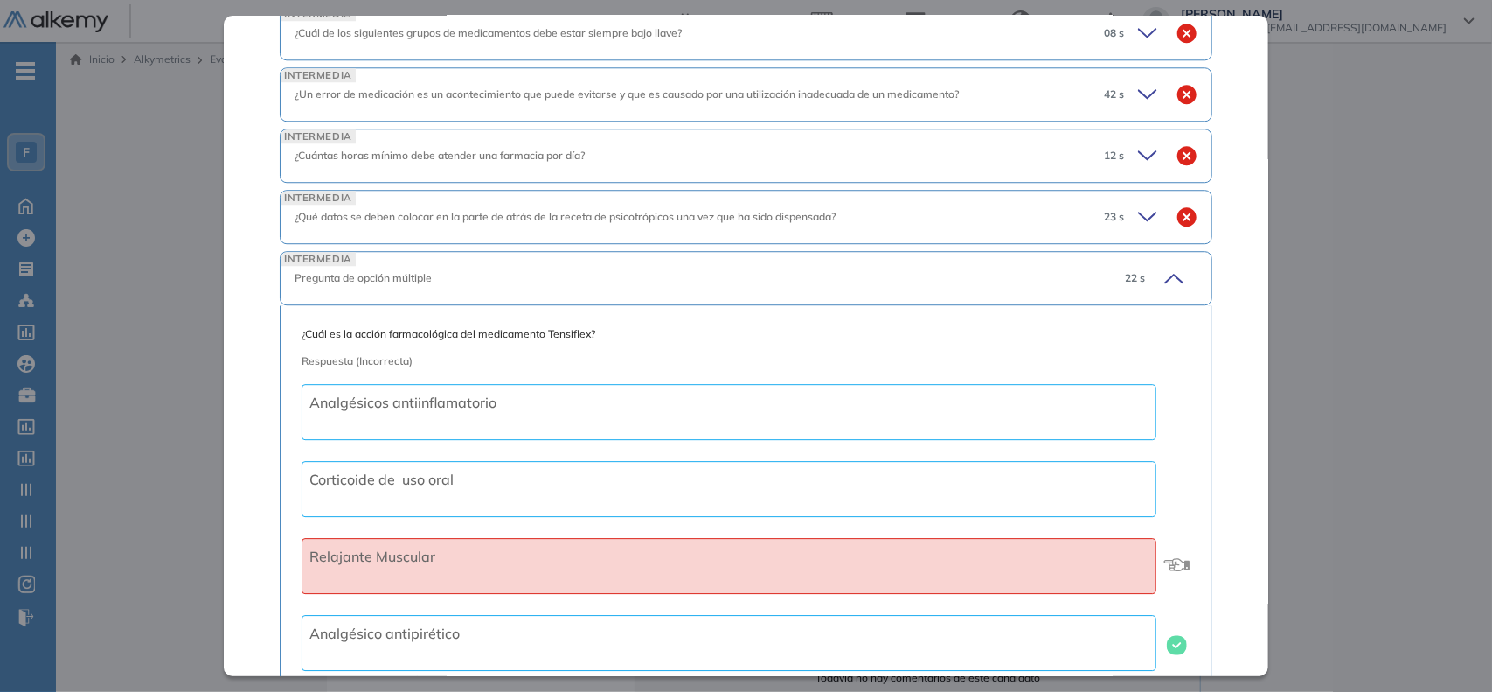
click at [1138, 229] on icon at bounding box center [1150, 217] width 24 height 24
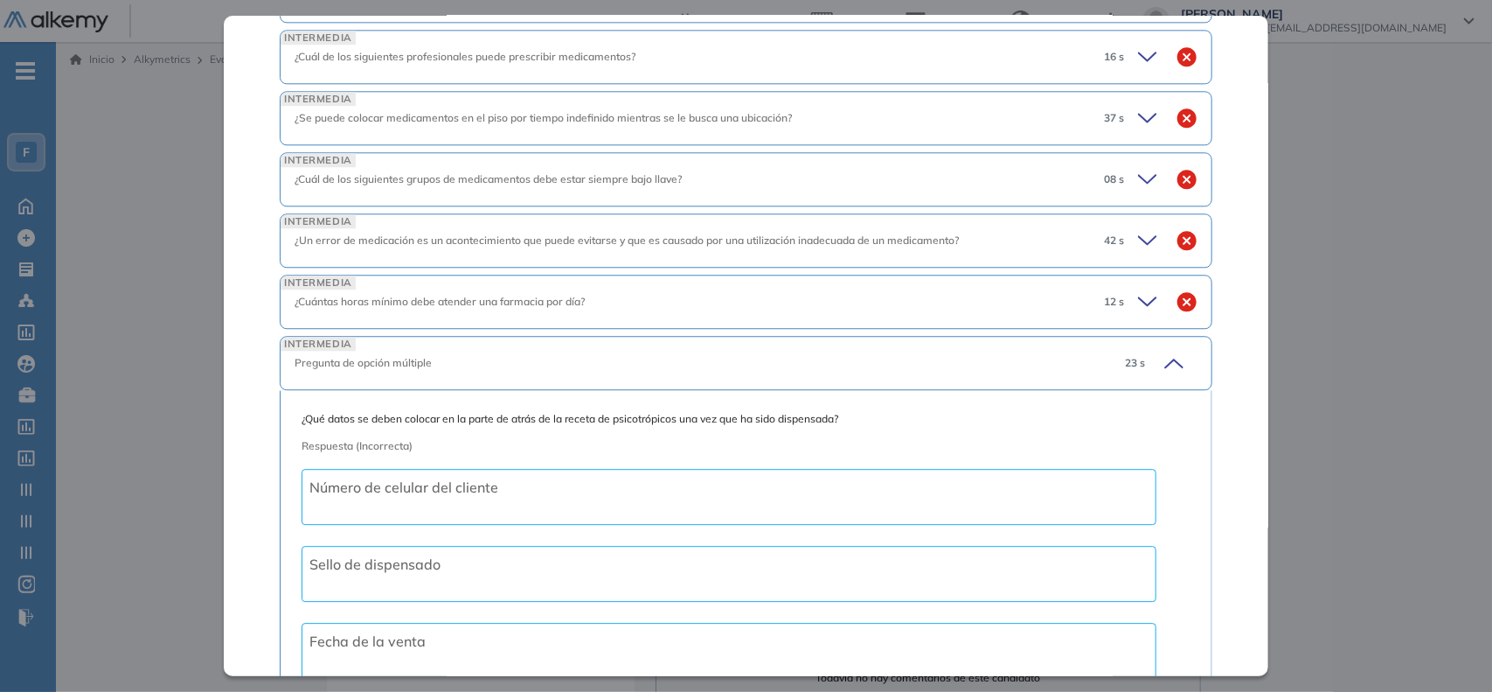
scroll to position [1932, 0]
click at [1138, 192] on icon at bounding box center [1150, 180] width 24 height 24
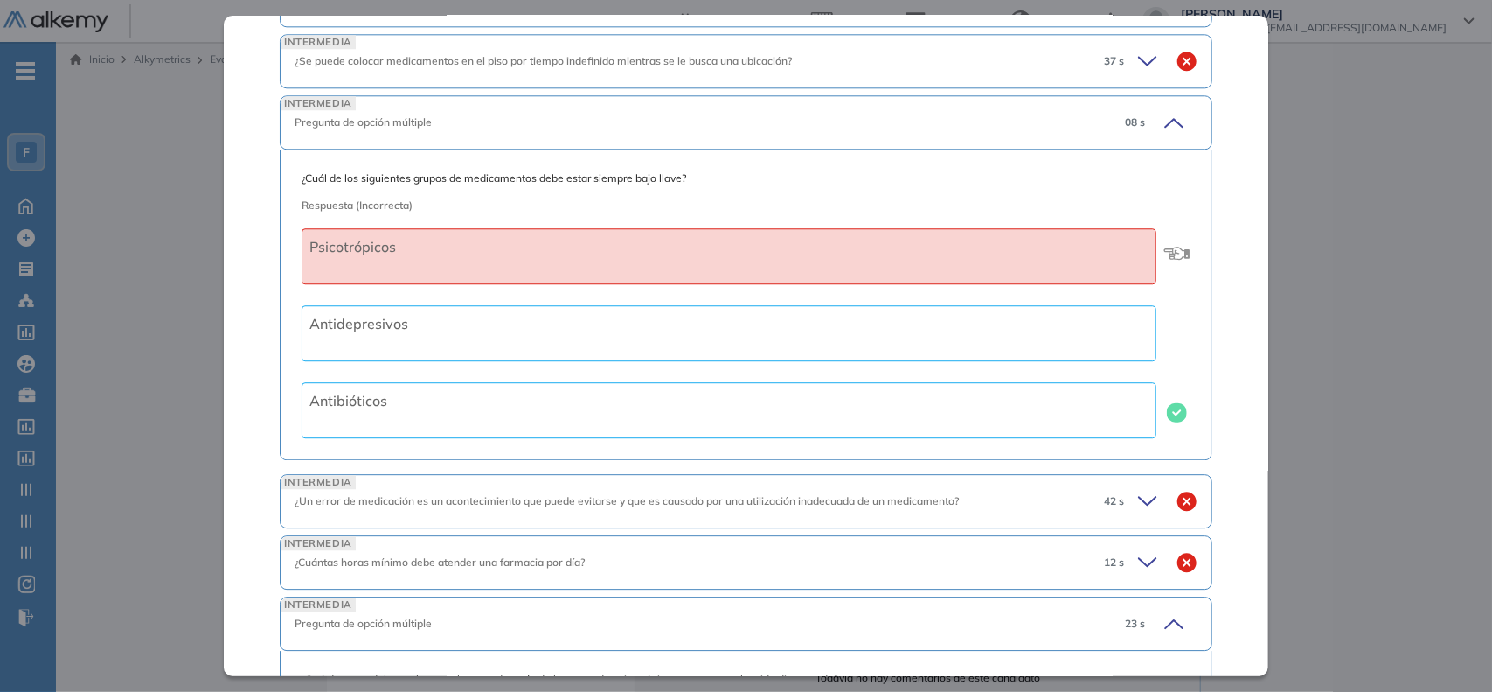
scroll to position [1991, 0]
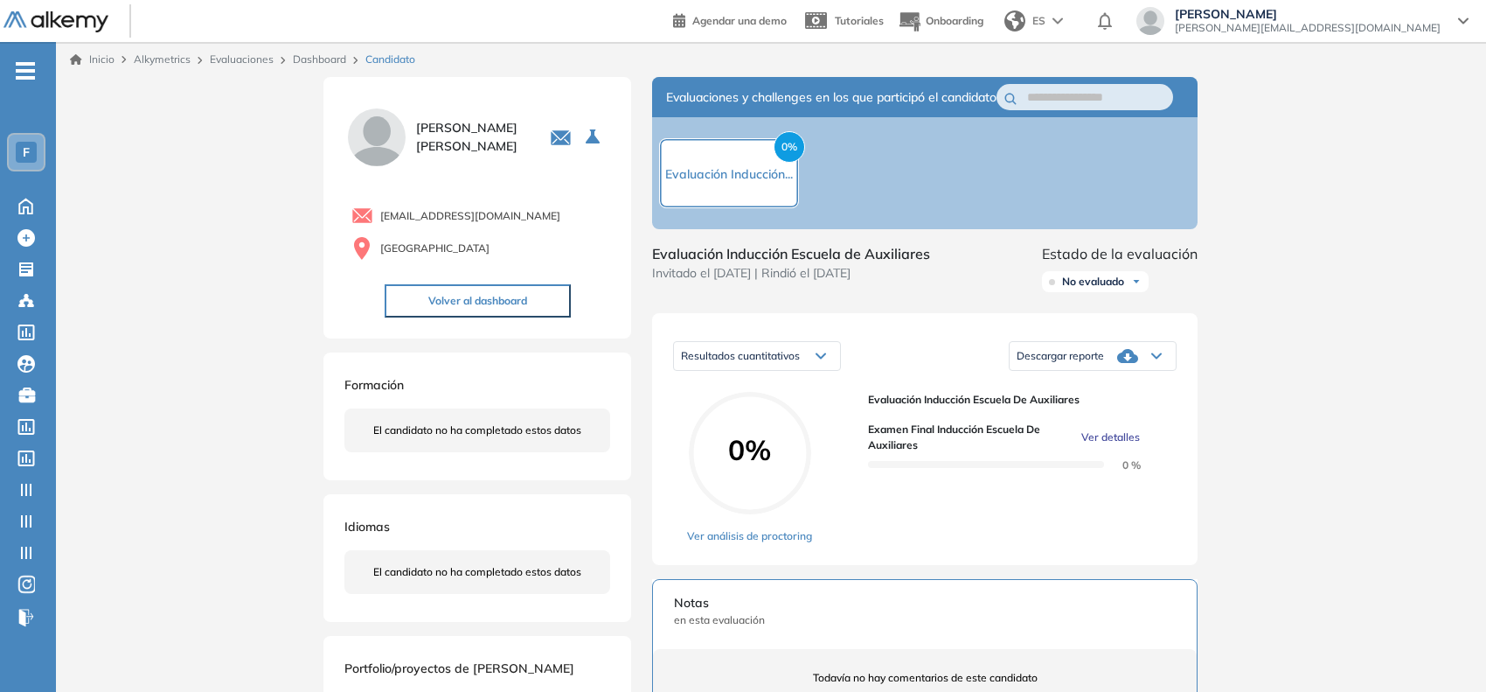
click at [182, 251] on div "Inicio Alkymetrics Evaluaciones Dashboard Candidato Examen final Inducción escu…" at bounding box center [771, 550] width 1430 height 1016
click at [315, 54] on link "Dashboard" at bounding box center [319, 58] width 53 height 13
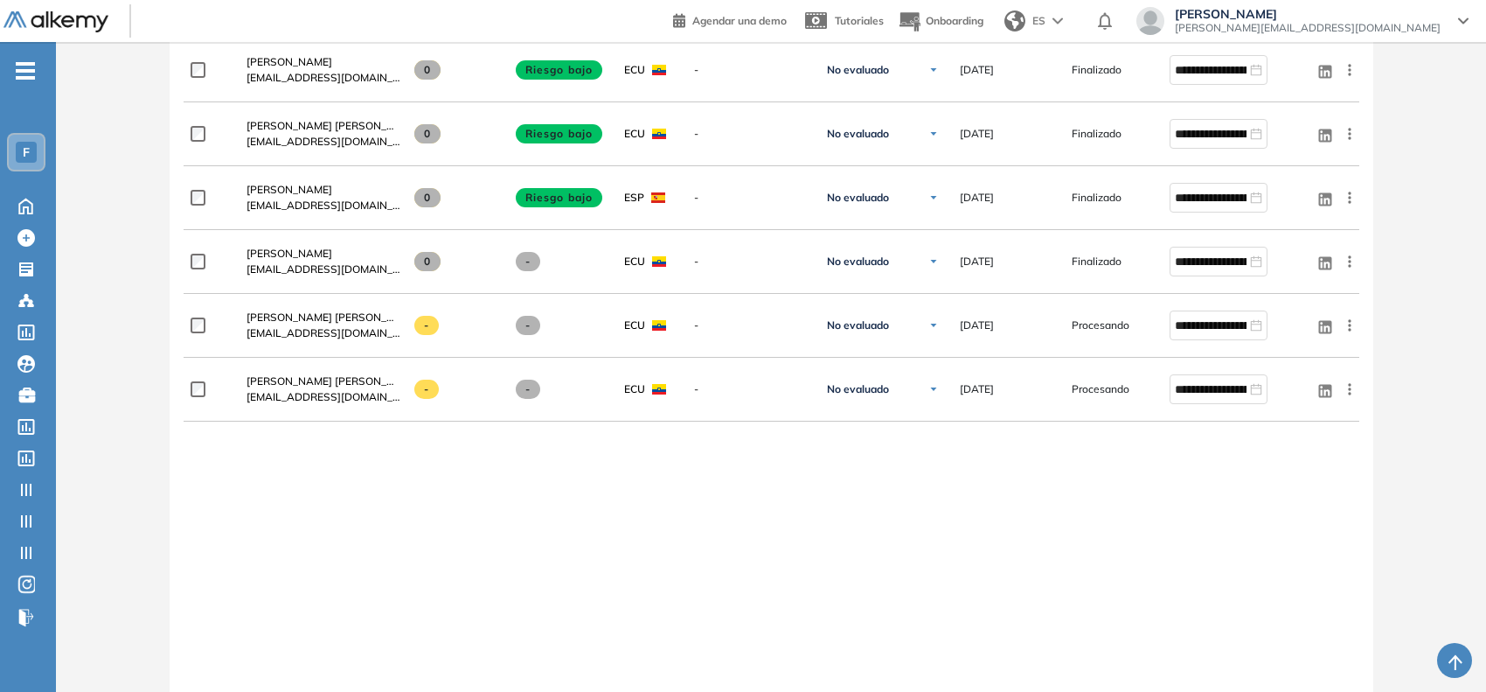
scroll to position [1233, 0]
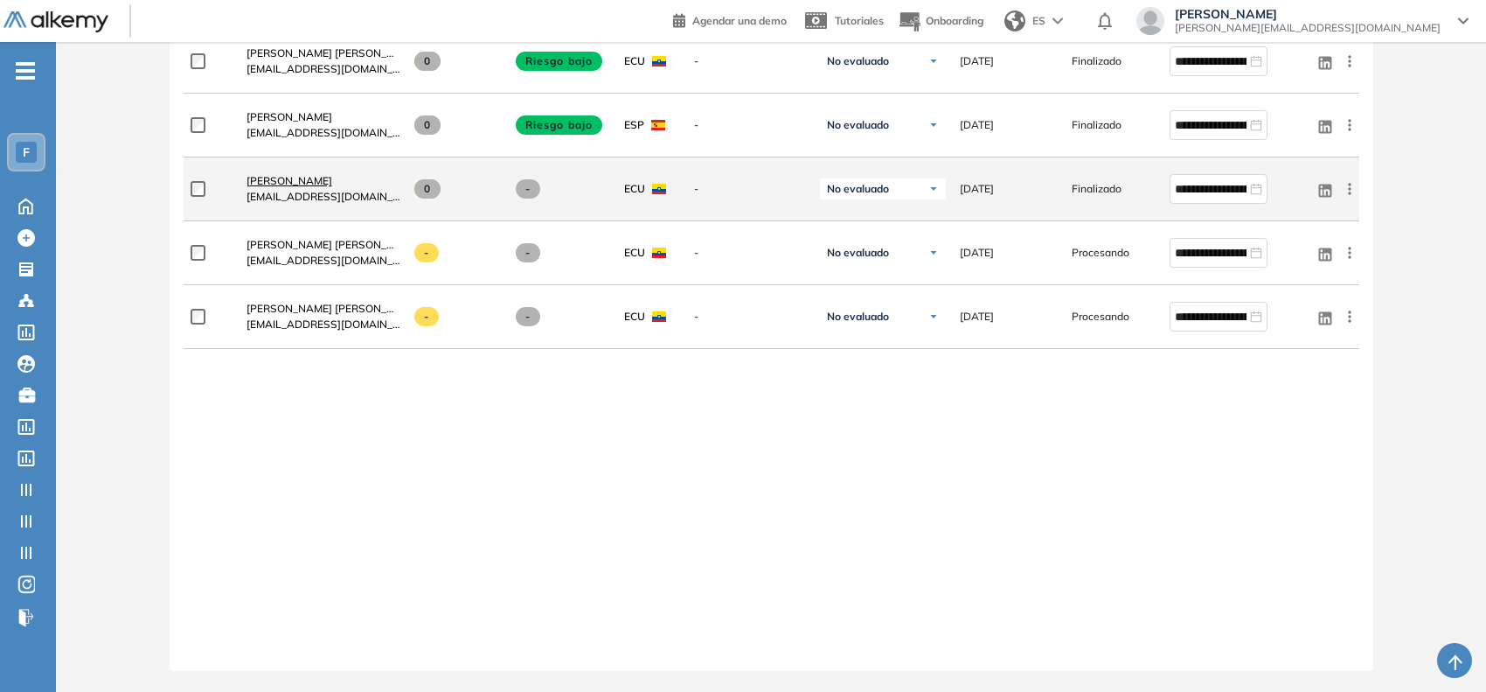
click at [290, 181] on span "[PERSON_NAME]" at bounding box center [290, 180] width 86 height 13
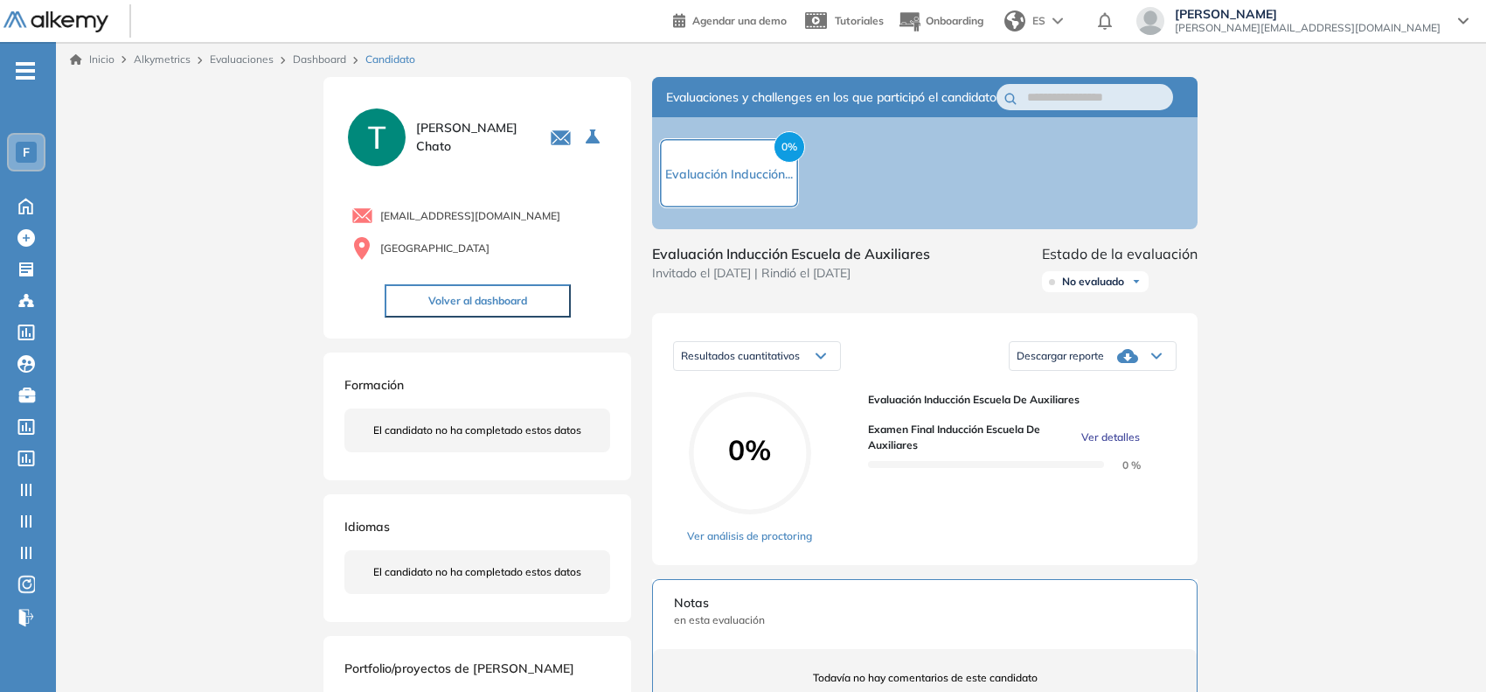
click at [1088, 445] on span "Ver detalles" at bounding box center [1110, 437] width 59 height 16
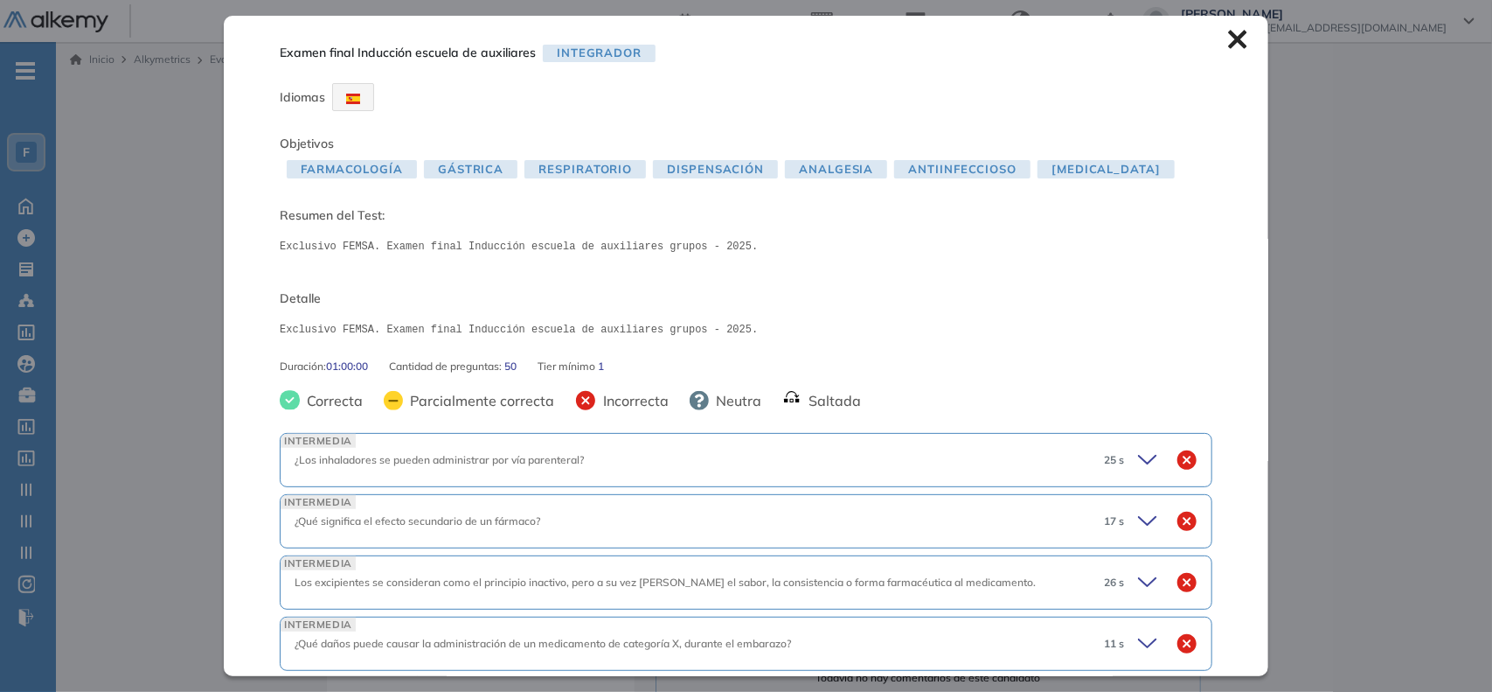
click at [1119, 463] on div "25 s" at bounding box center [1144, 460] width 108 height 24
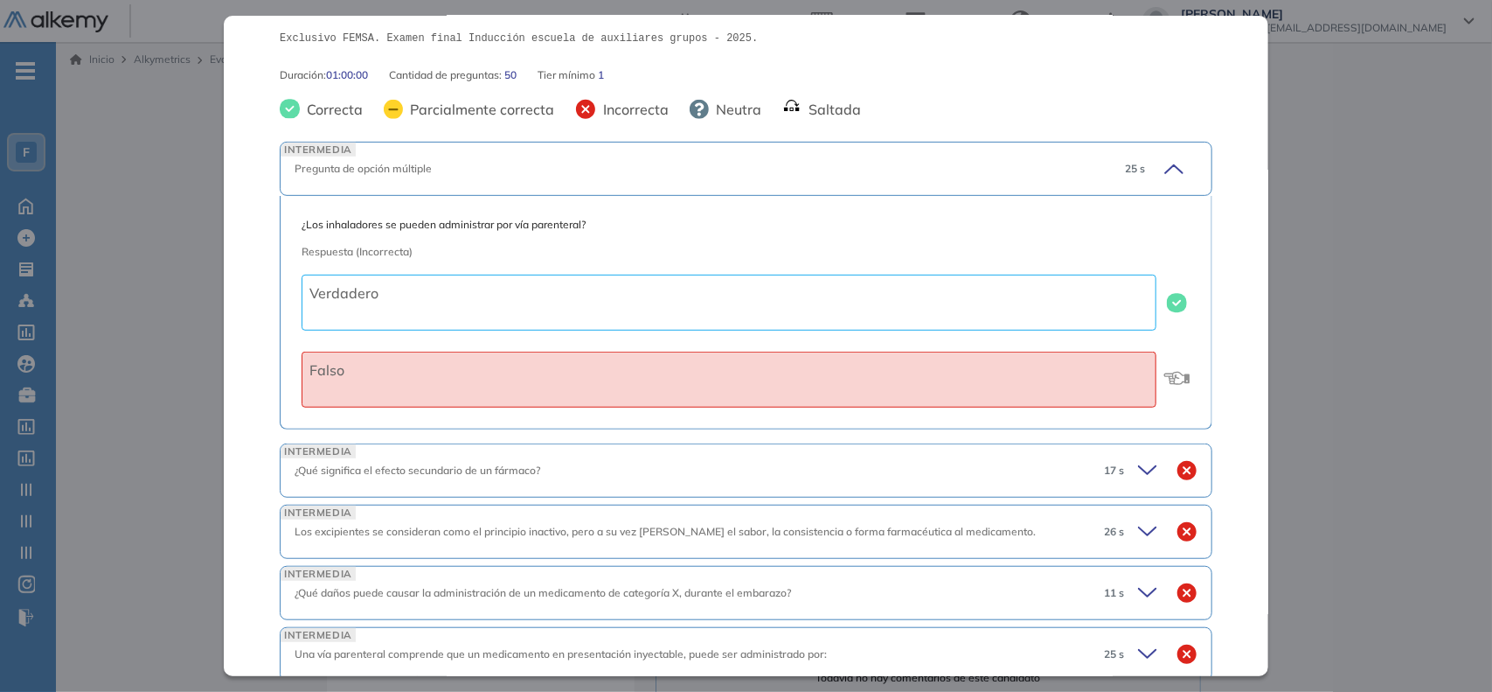
scroll to position [297, 0]
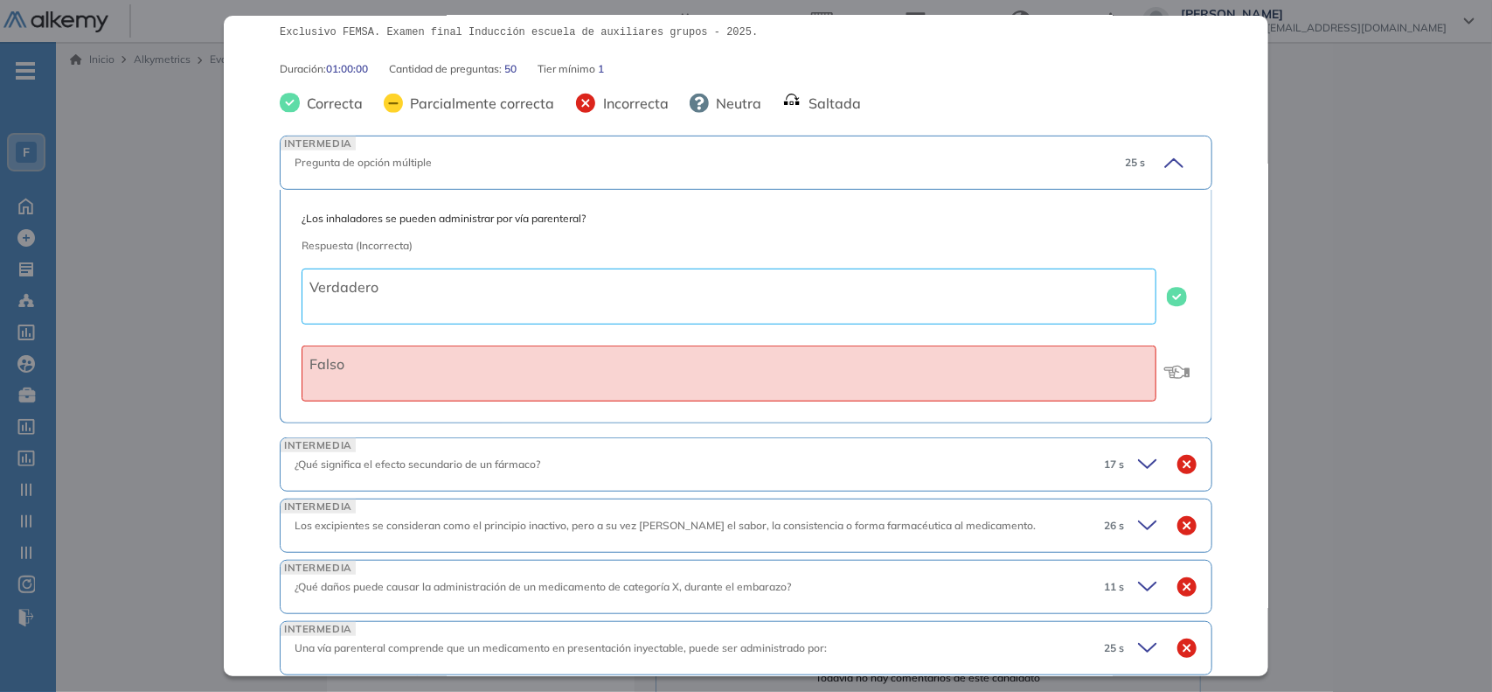
click at [1119, 463] on div "17 s" at bounding box center [1144, 464] width 108 height 24
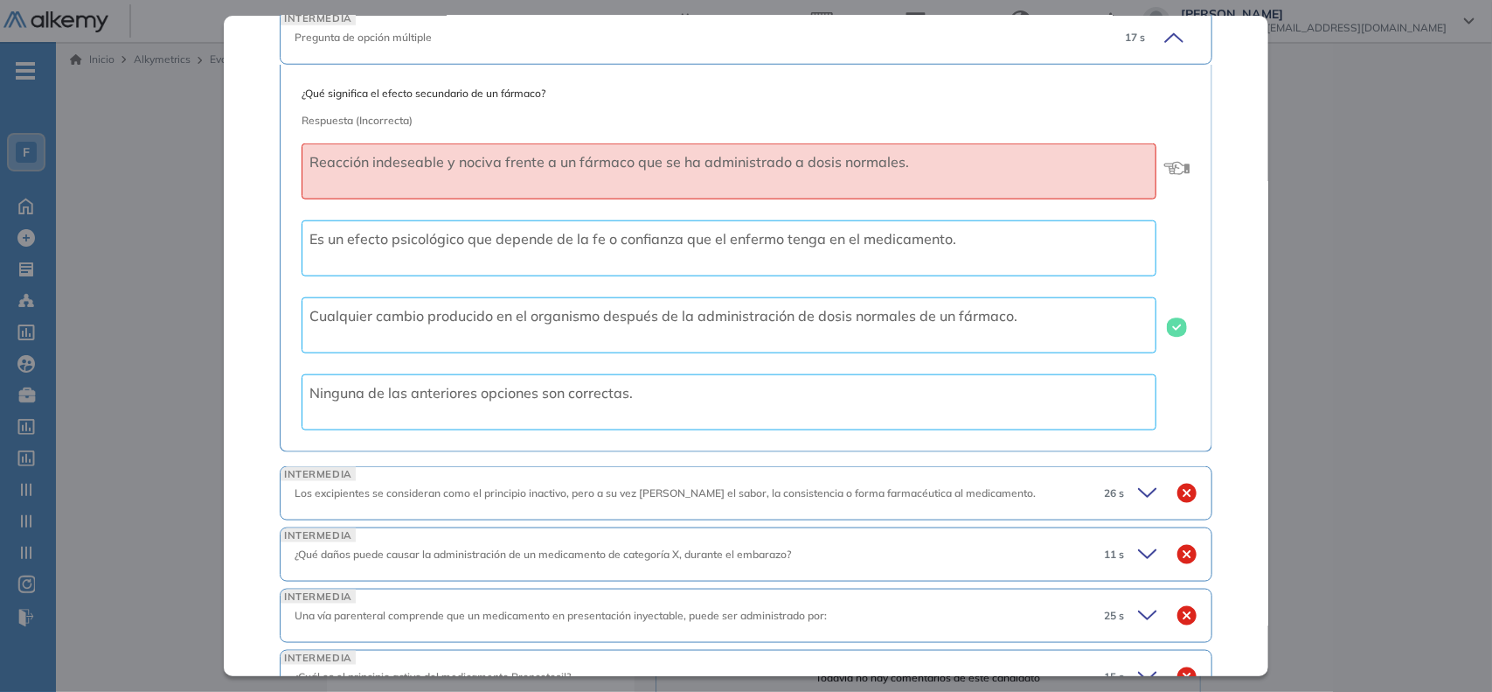
scroll to position [726, 0]
click at [1119, 482] on div "26 s" at bounding box center [1144, 491] width 108 height 24
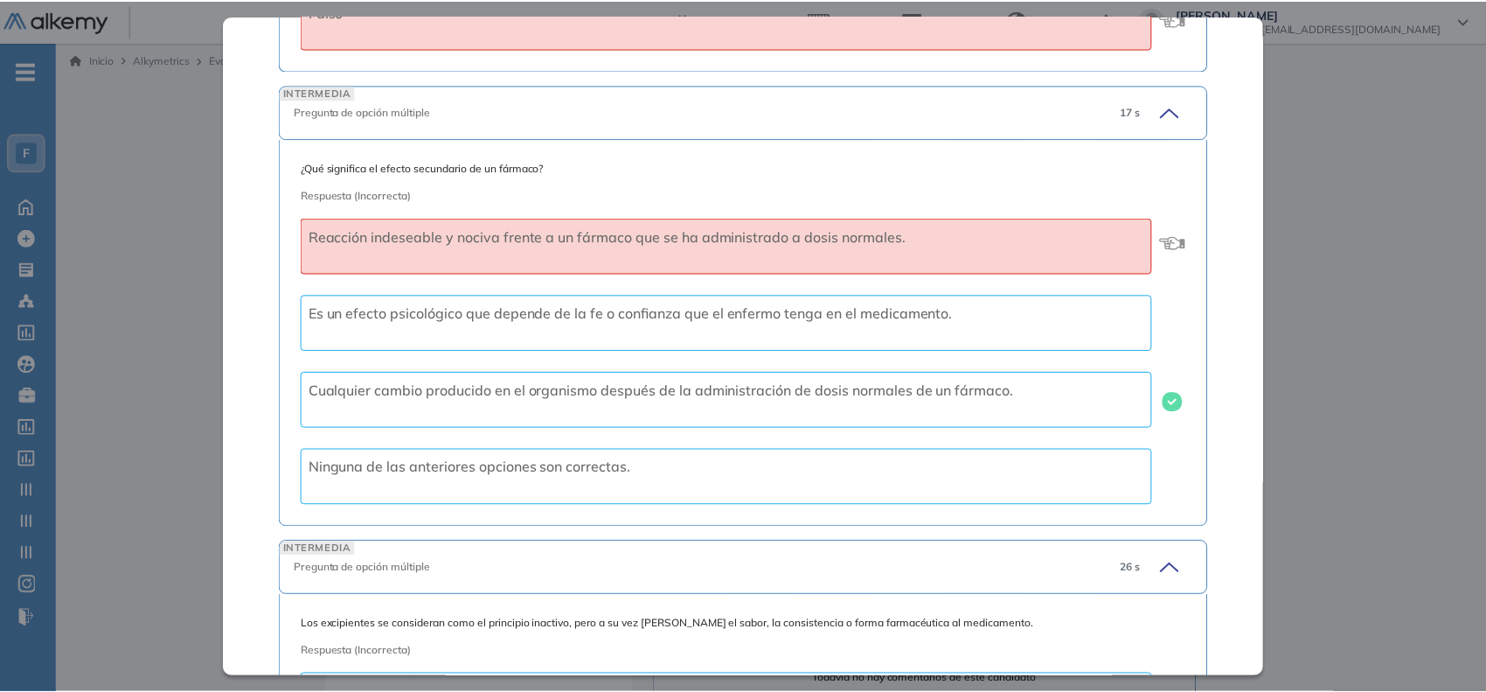
scroll to position [649, 0]
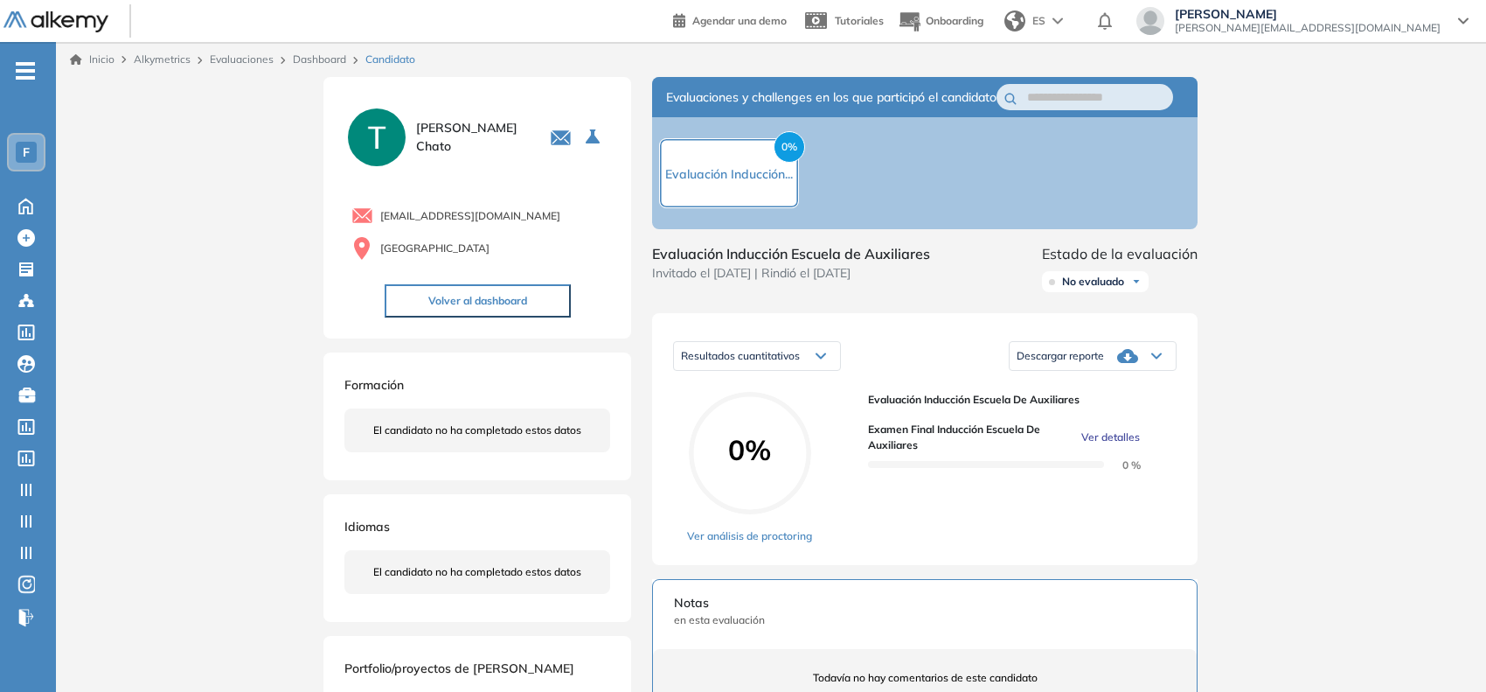
click at [172, 324] on div "Inicio Alkymetrics Evaluaciones Dashboard Candidato Examen final Inducción escu…" at bounding box center [771, 550] width 1430 height 1016
click at [22, 453] on icon at bounding box center [25, 458] width 17 height 16
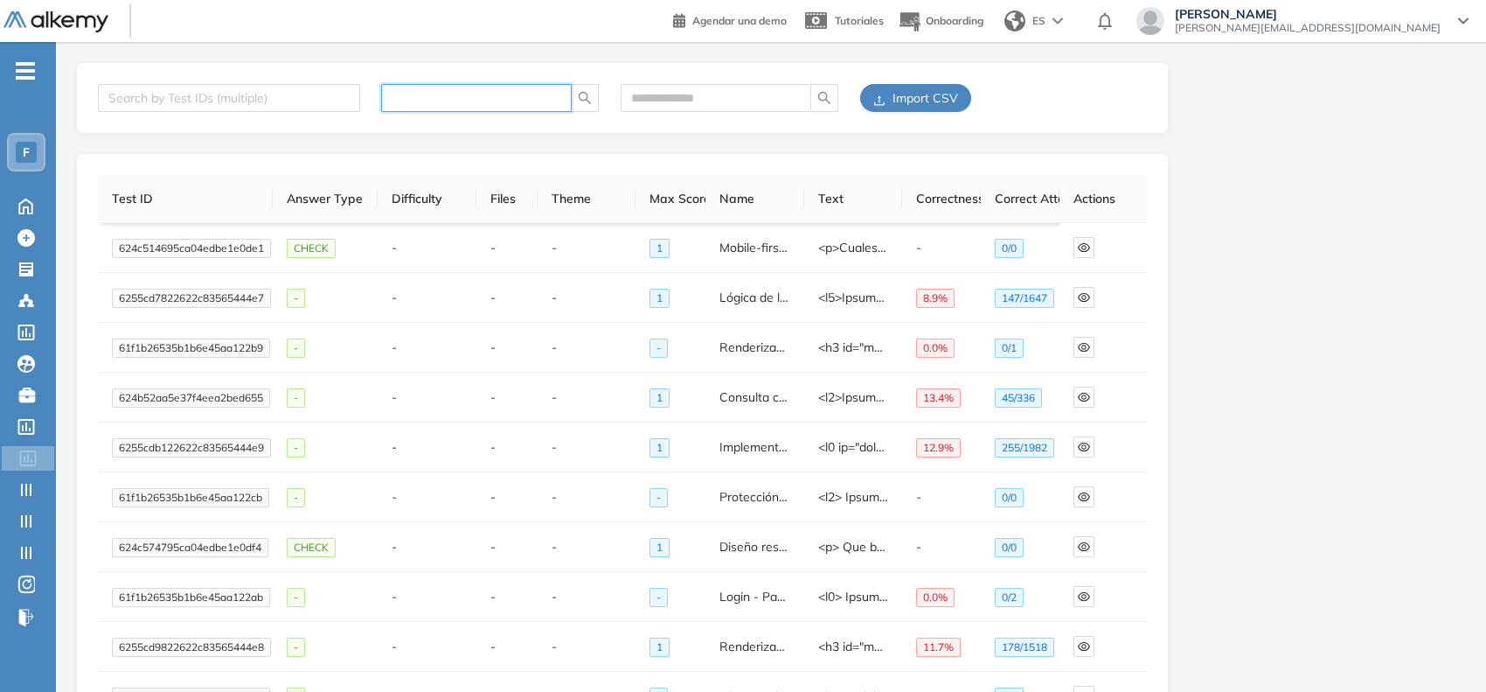
click at [483, 107] on input "text" at bounding box center [470, 97] width 156 height 19
paste input "**********"
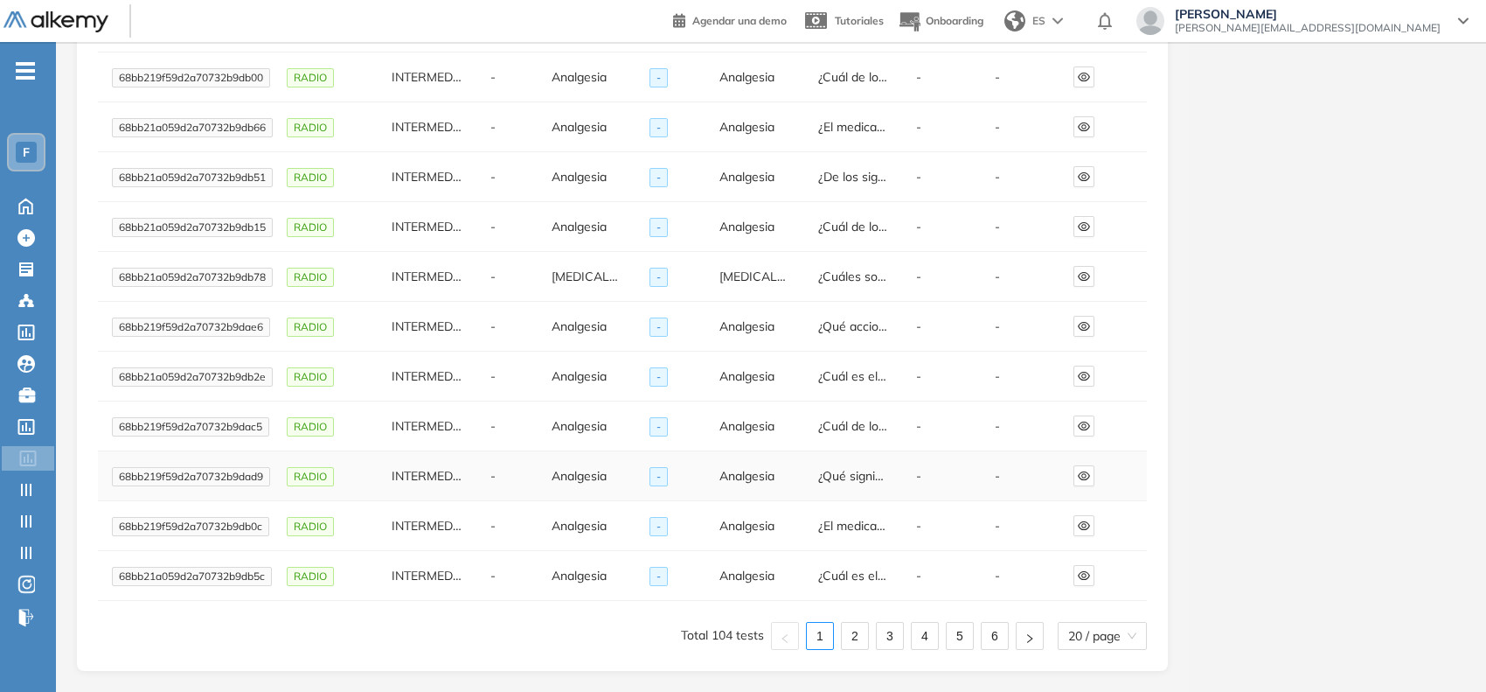
scroll to position [622, 0]
click at [1074, 641] on span "20 / page" at bounding box center [1102, 635] width 68 height 26
type input "**********"
click at [1099, 609] on div "100 / page" at bounding box center [1102, 601] width 69 height 19
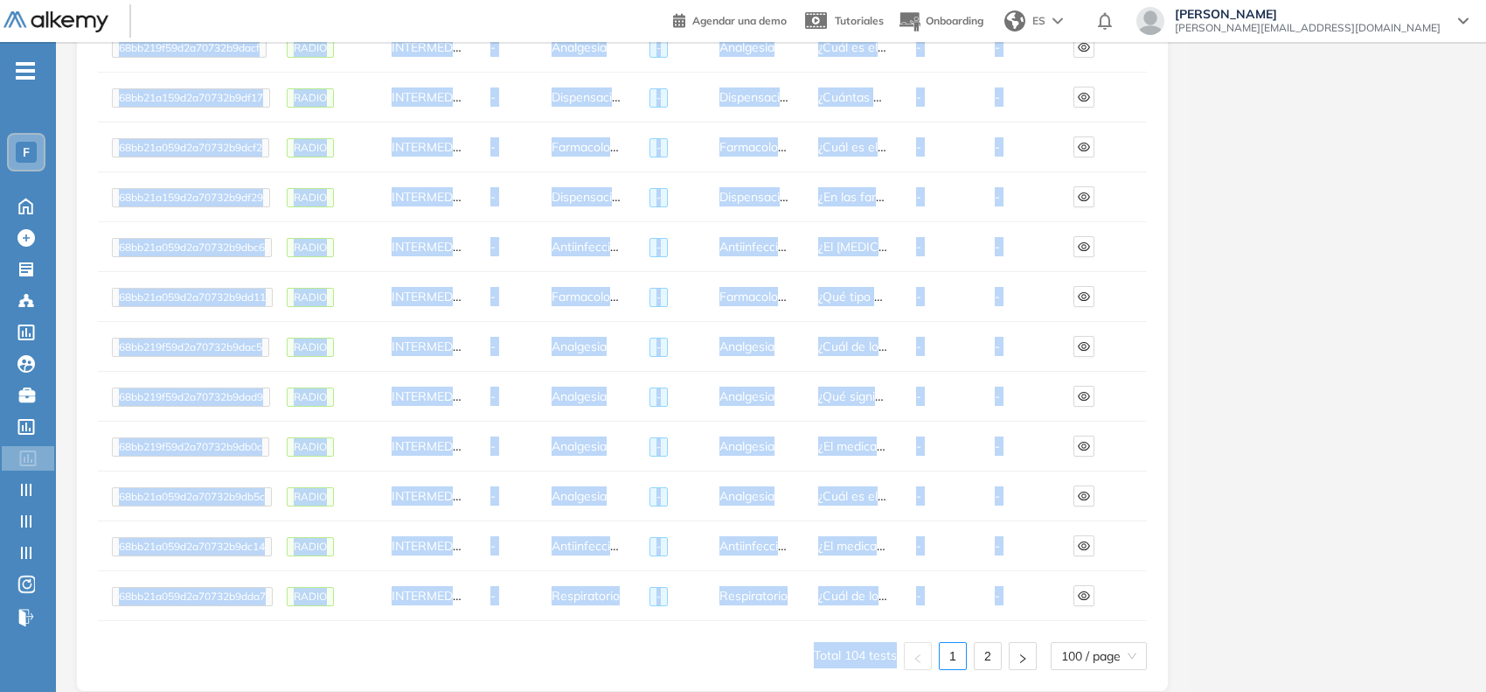
scroll to position [4626, 0]
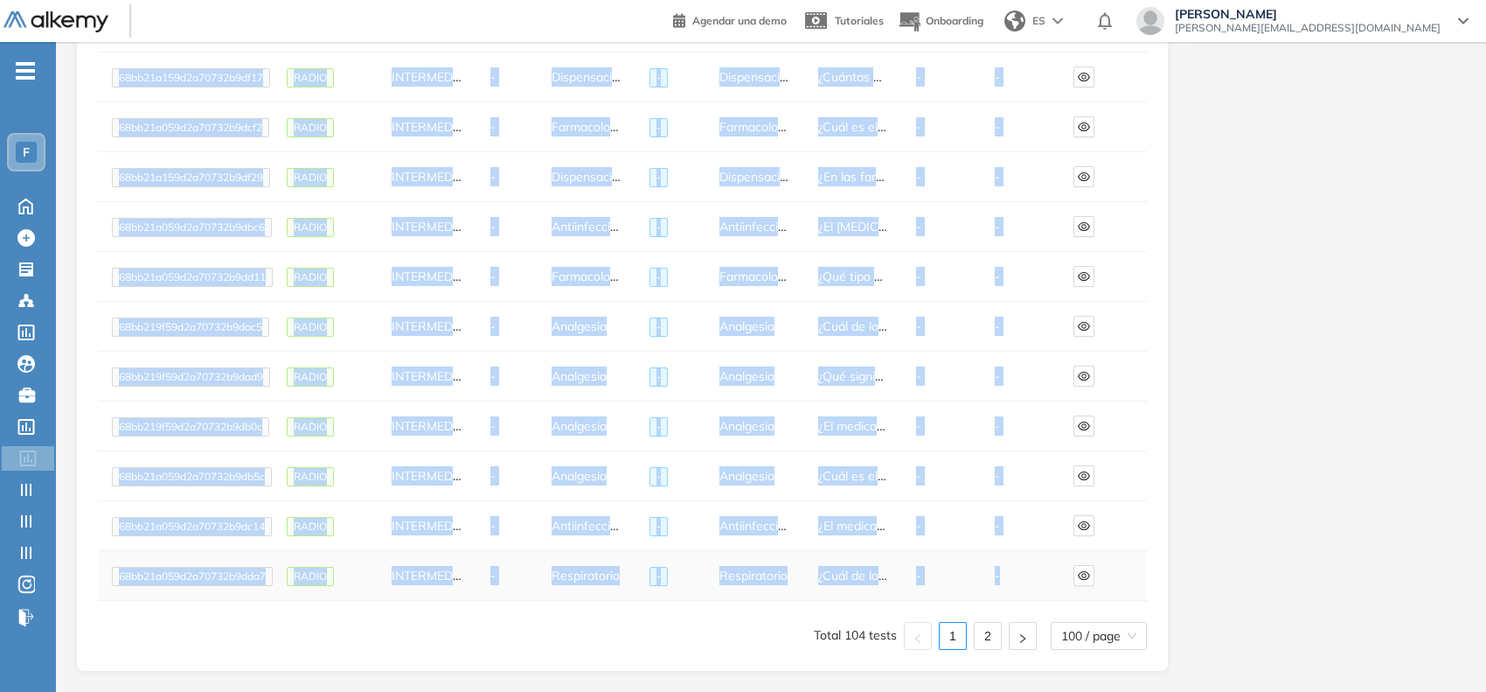
drag, startPoint x: 119, startPoint y: 247, endPoint x: 1015, endPoint y: 574, distance: 953.9
copy tbody "03lo19i325d2s40263a5co9a ELITS DOEIUSMODT - Incididu - Utlabore ¿Et dol magnaal…"
click at [995, 628] on link "2" at bounding box center [988, 635] width 26 height 26
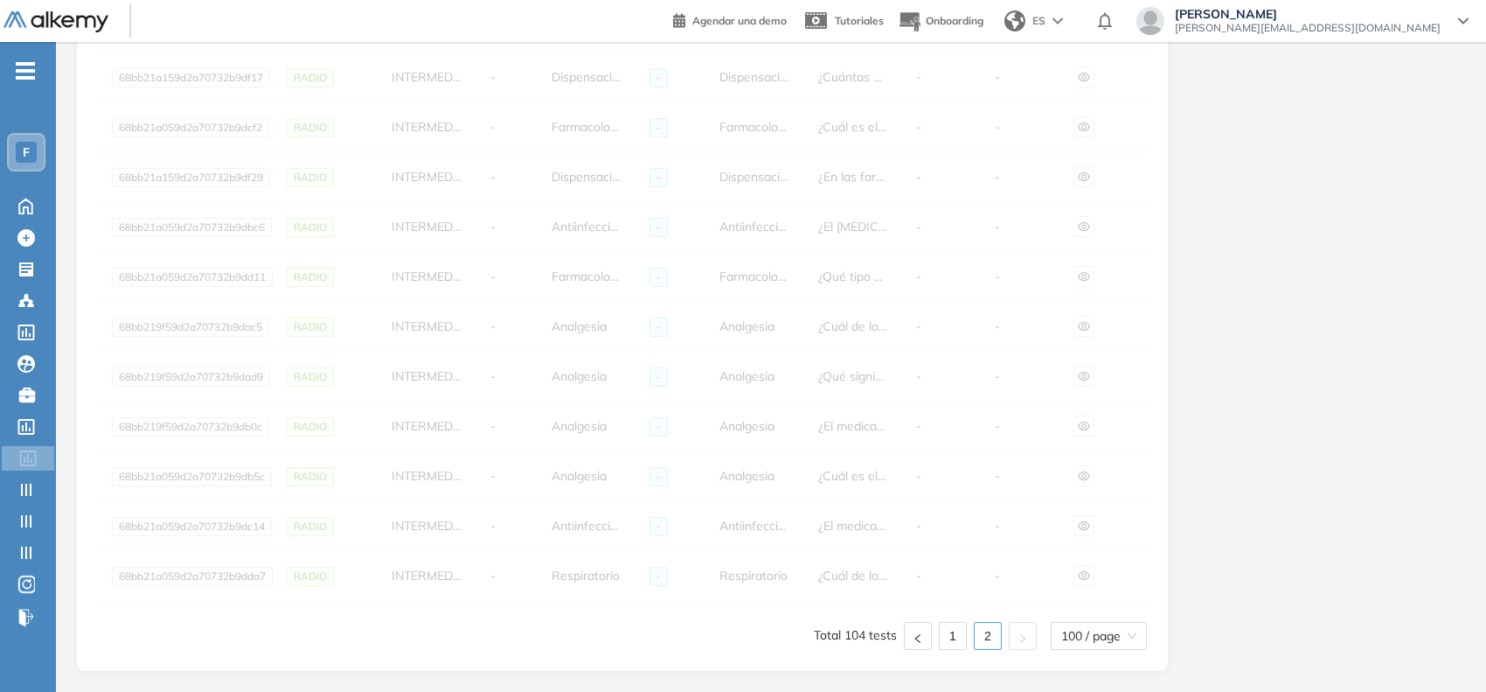
scroll to position [41, 0]
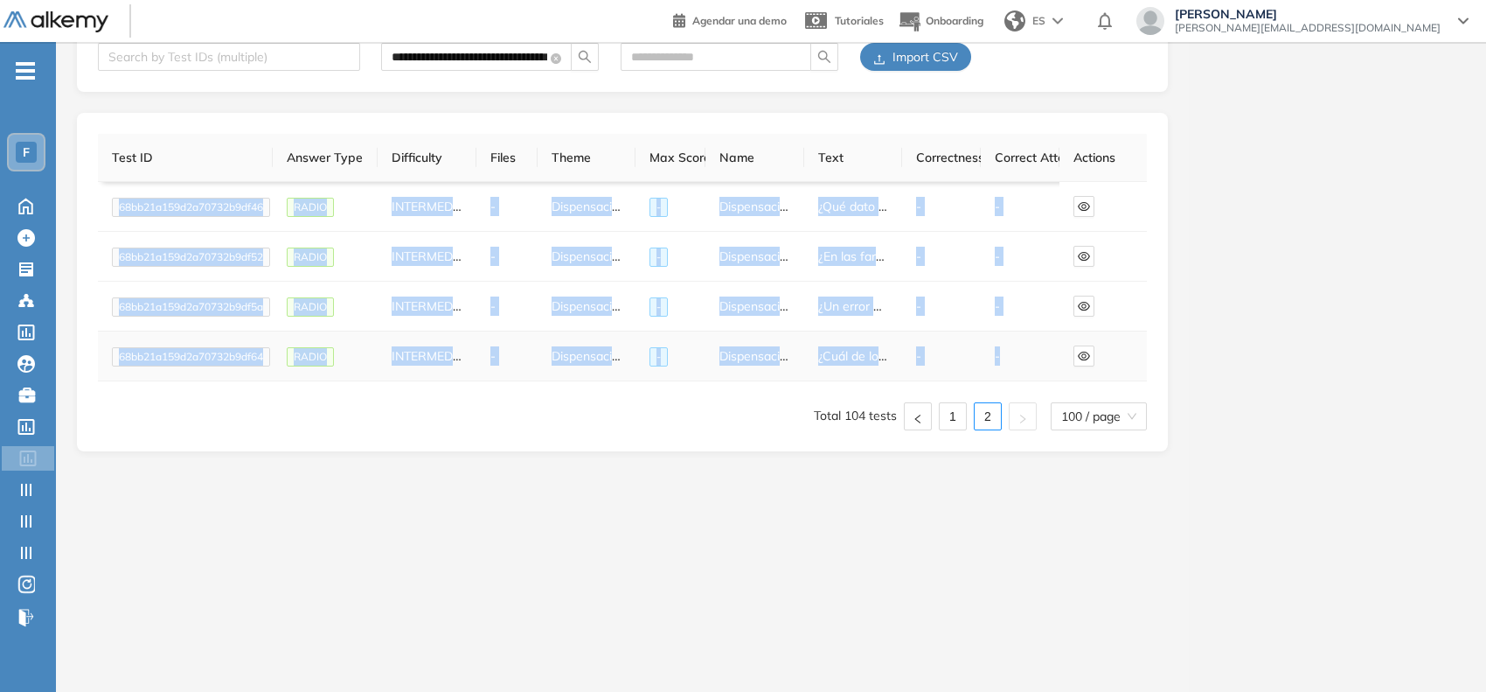
drag, startPoint x: 119, startPoint y: 202, endPoint x: 1015, endPoint y: 360, distance: 910.0
click at [1015, 360] on tbody "68bb21a159d2a70732b9df46 RADIO INTERMEDIA - Dispensación - Dispensación ¿Qué da…" at bounding box center [622, 281] width 1049 height 199
copy tbody "68bb21a159d2a70732b9df46 RADIO INTERMEDIA - Dispensación - Dispensación ¿Qué da…"
